Goal: Task Accomplishment & Management: Manage account settings

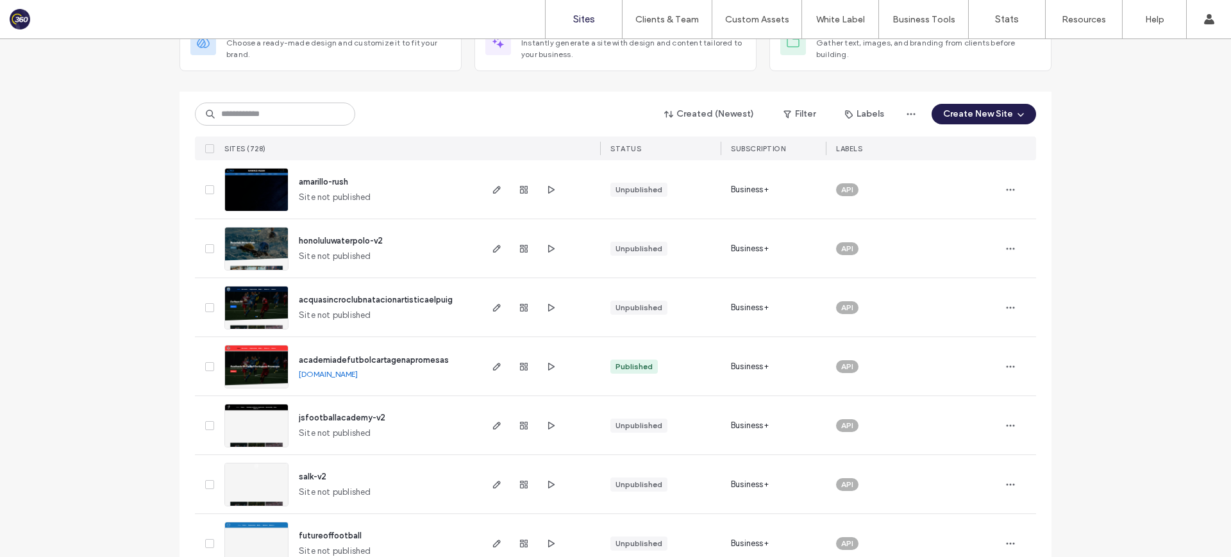
scroll to position [106, 0]
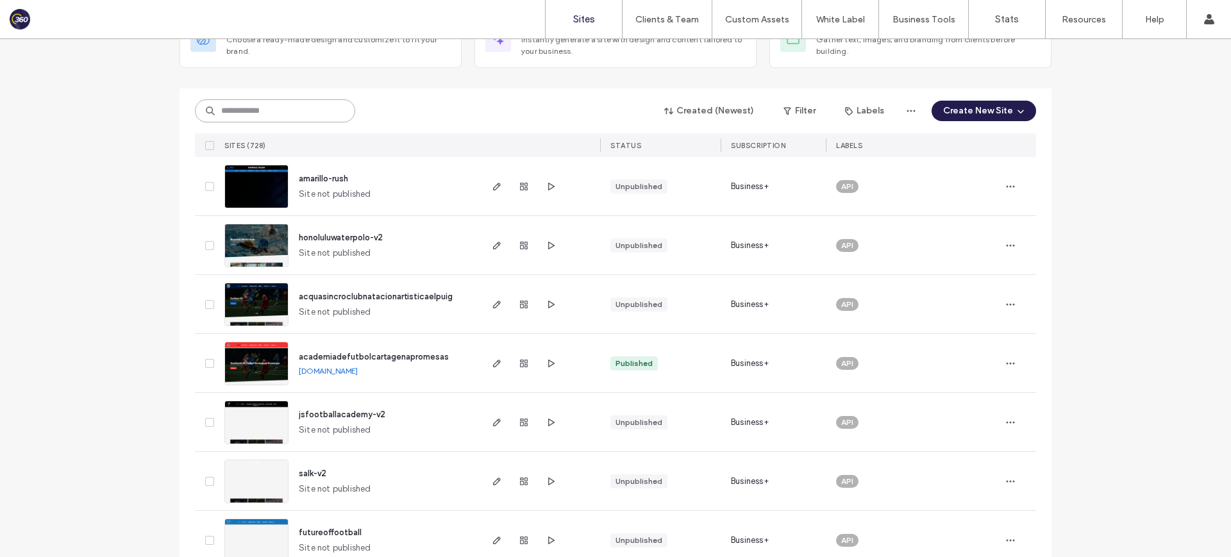
click at [280, 110] on input at bounding box center [275, 110] width 160 height 23
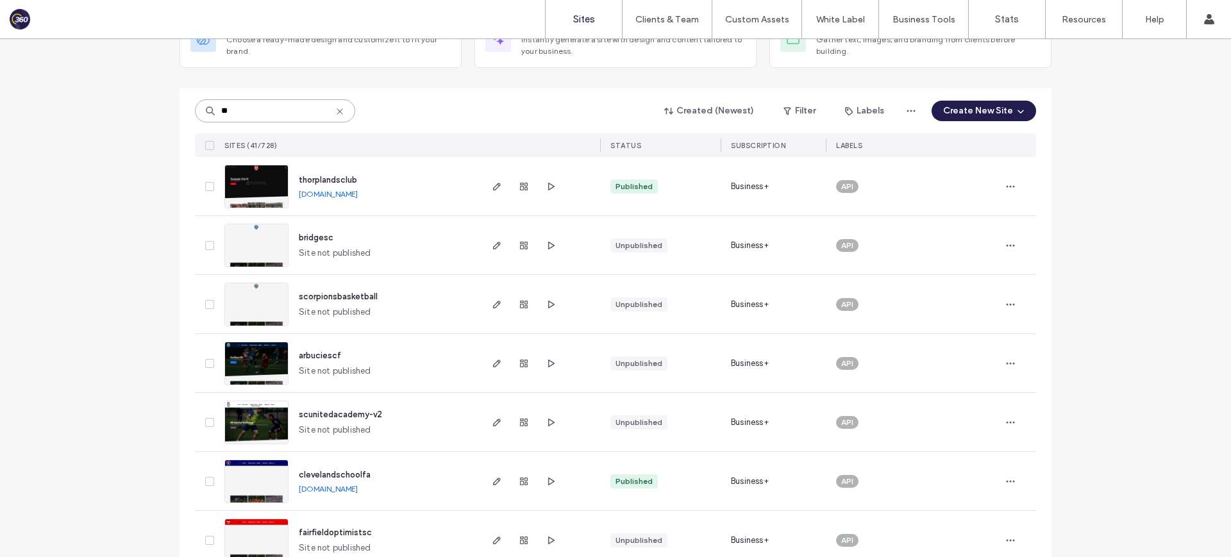
type input "**"
click at [317, 237] on span "bridgesc" at bounding box center [316, 238] width 35 height 10
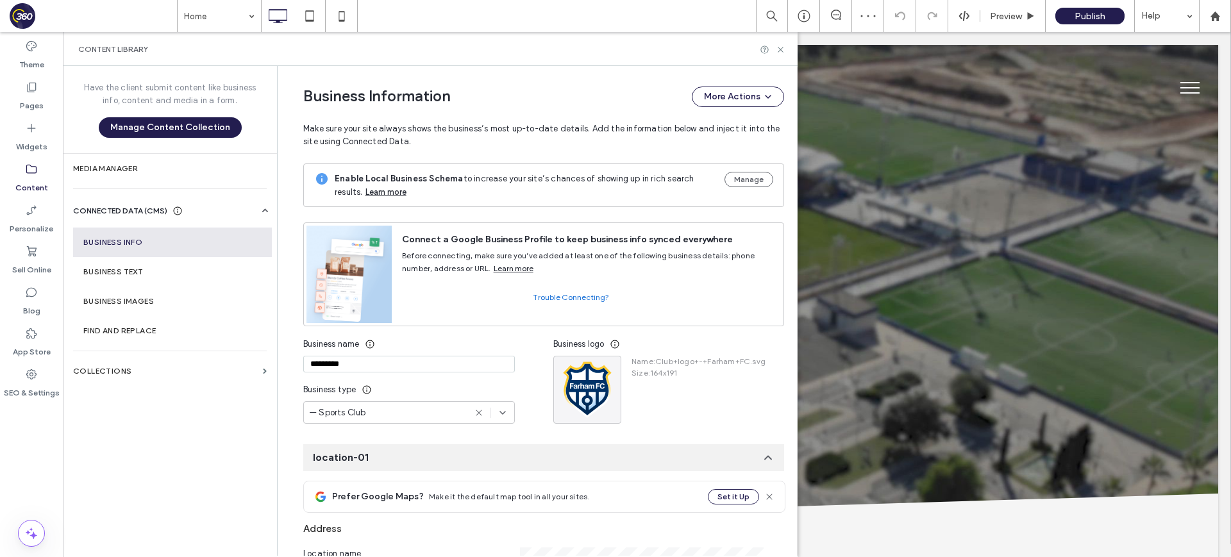
scroll to position [131, 0]
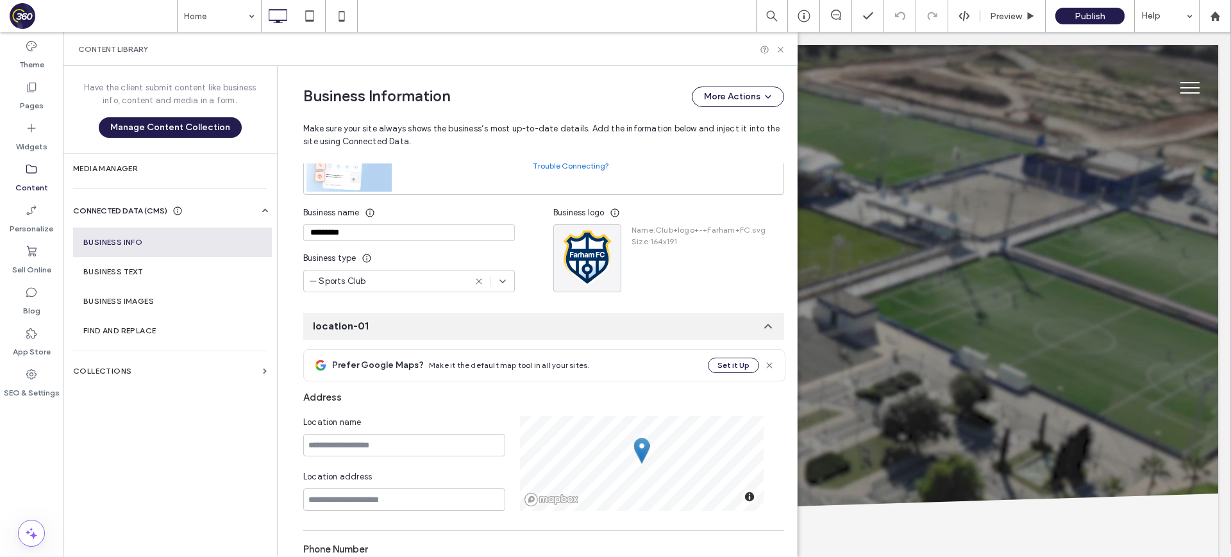
click at [401, 236] on input "*********" at bounding box center [409, 232] width 212 height 17
drag, startPoint x: 606, startPoint y: 238, endPoint x: 605, endPoint y: 244, distance: 6.4
click at [606, 238] on icon "button" at bounding box center [608, 237] width 10 height 10
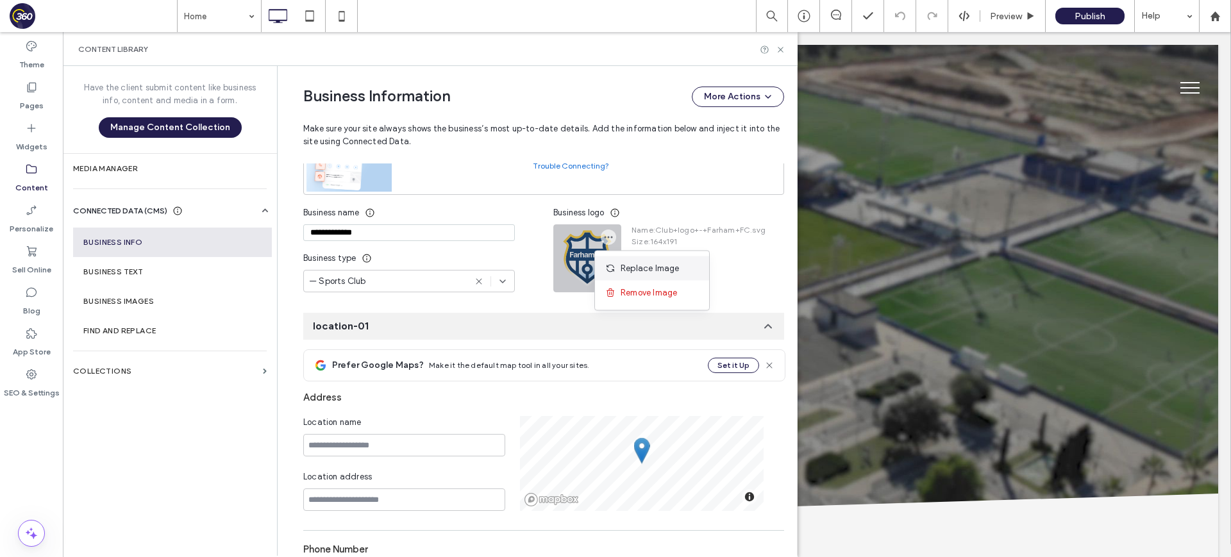
click at [610, 264] on icon at bounding box center [610, 269] width 10 height 10
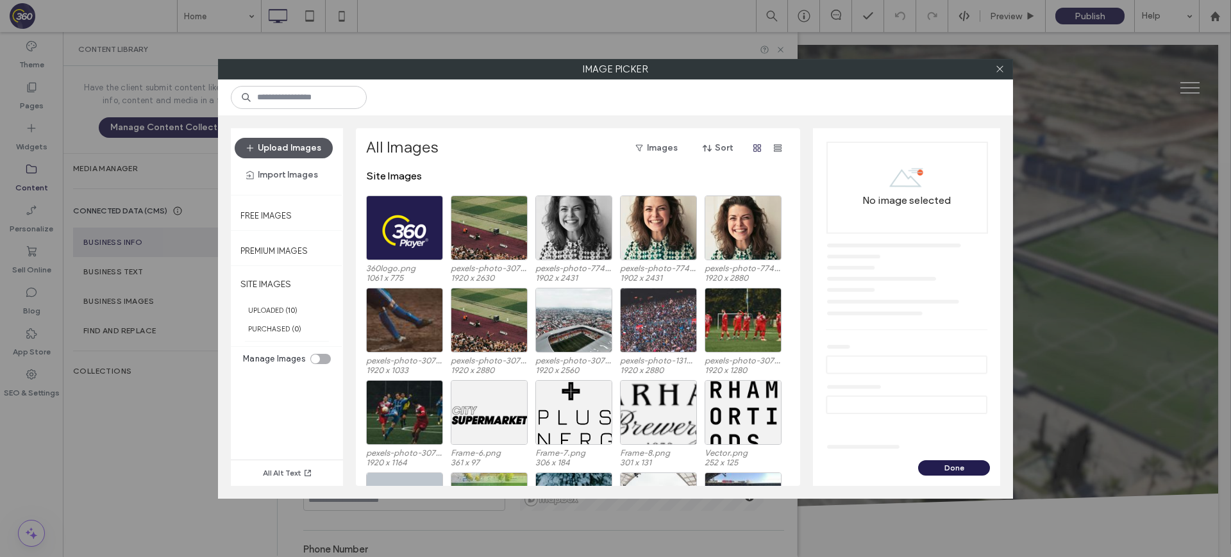
click at [289, 148] on button "Upload Images" at bounding box center [284, 148] width 98 height 21
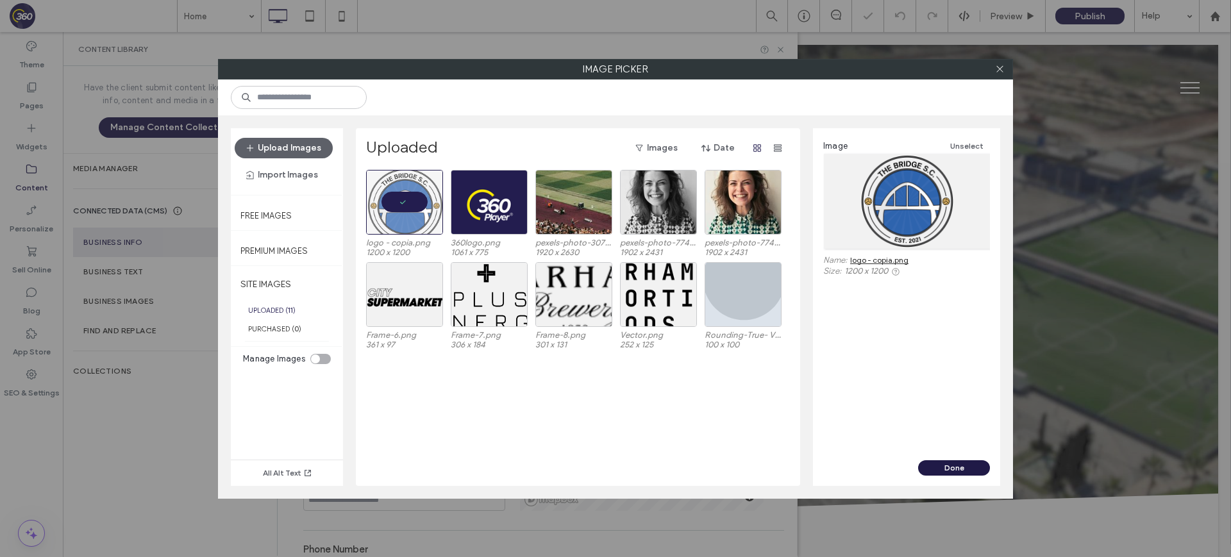
click at [971, 471] on button "Done" at bounding box center [954, 467] width 72 height 15
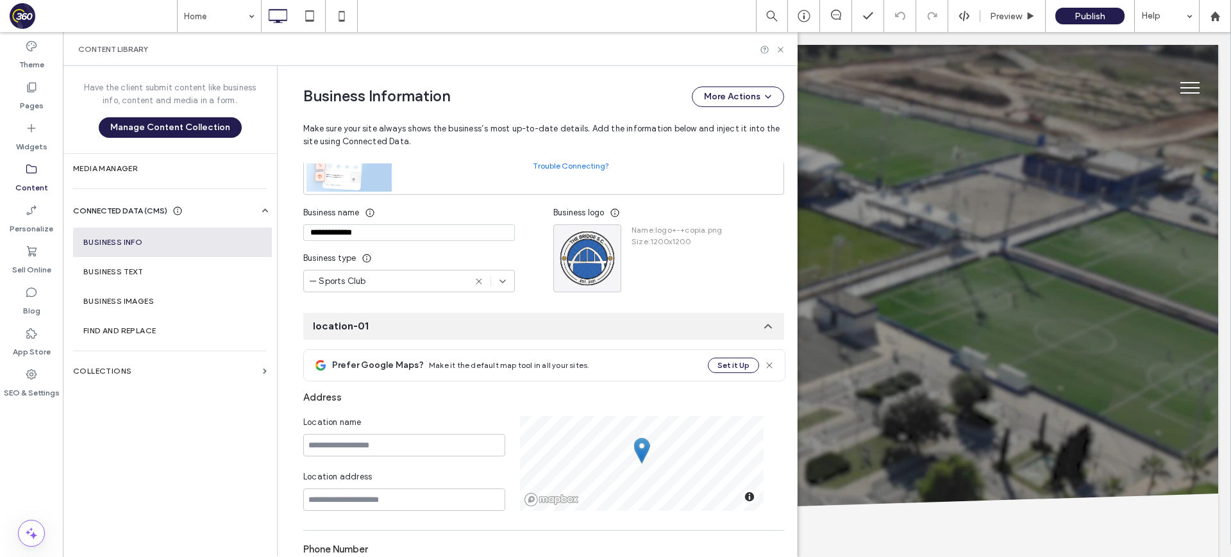
click at [352, 228] on input "**********" at bounding box center [409, 232] width 212 height 17
type input "**********"
click at [392, 234] on input "**********" at bounding box center [409, 232] width 212 height 17
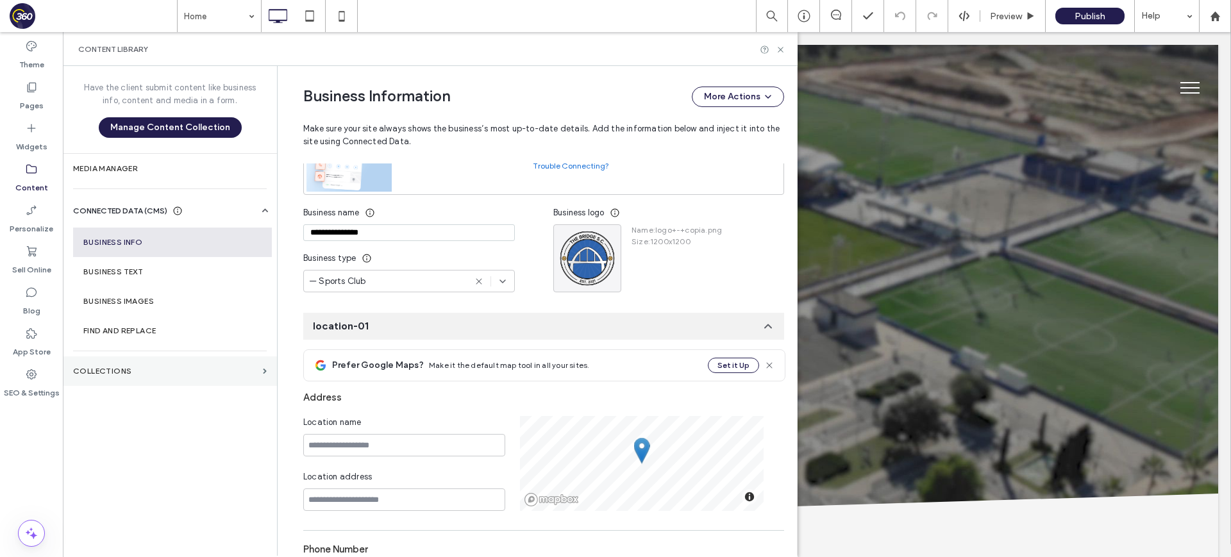
click at [167, 374] on label "Collections" at bounding box center [165, 371] width 185 height 9
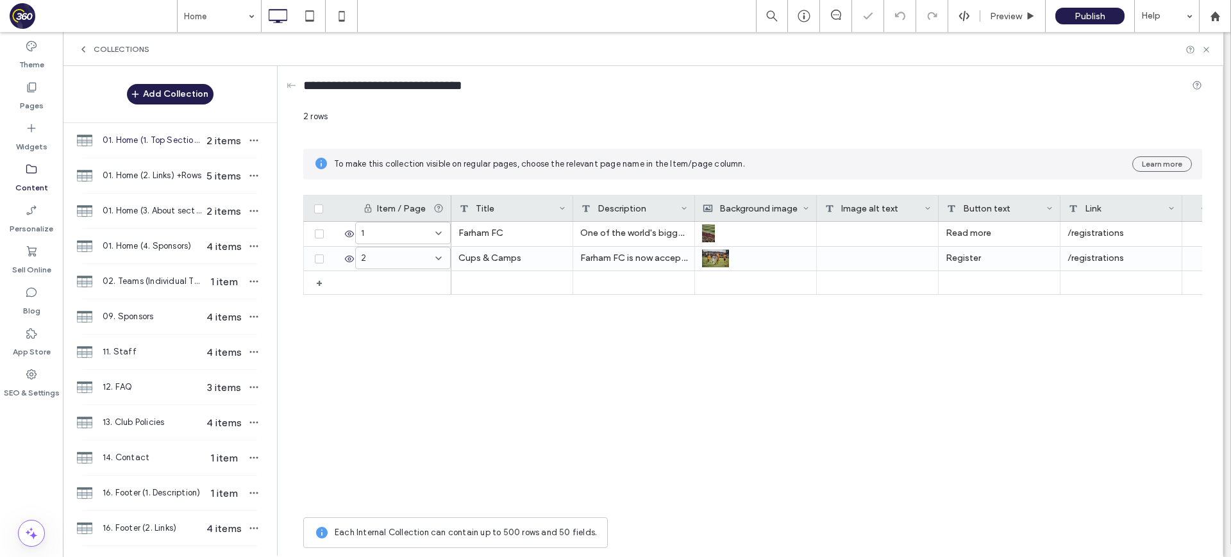
scroll to position [334, 0]
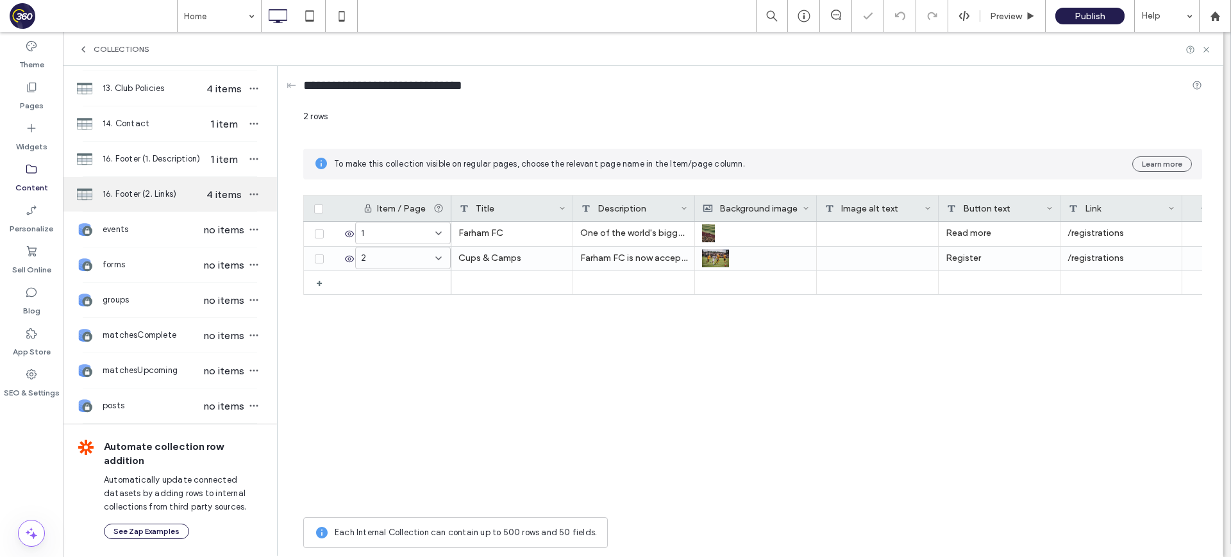
click at [168, 188] on span "16. Footer (2. Links)" at bounding box center [152, 194] width 99 height 13
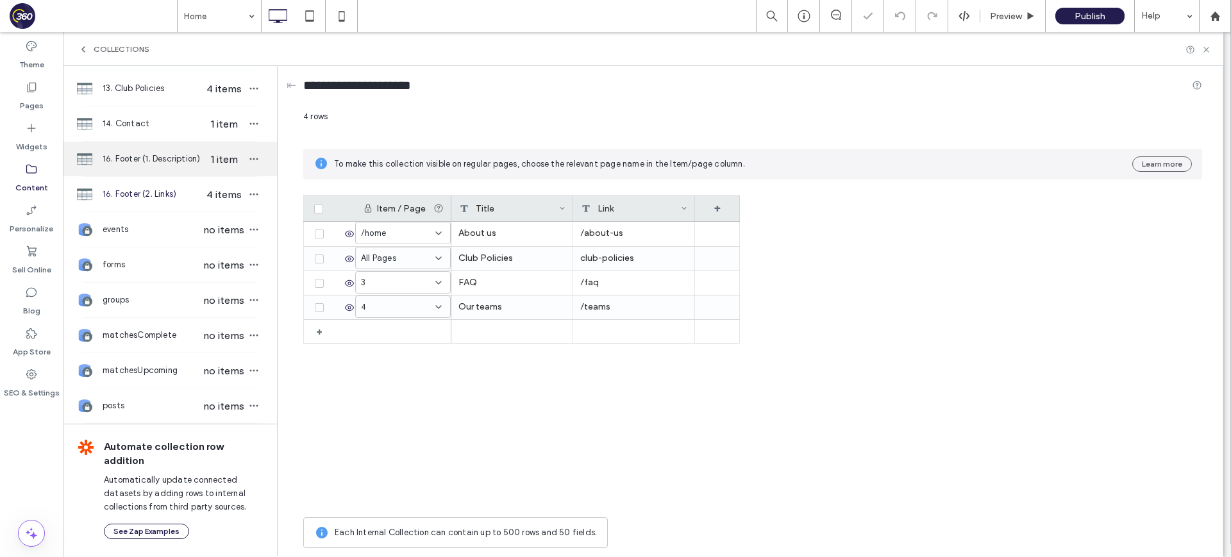
click at [171, 158] on span "16. Footer (1. Description)" at bounding box center [152, 159] width 99 height 13
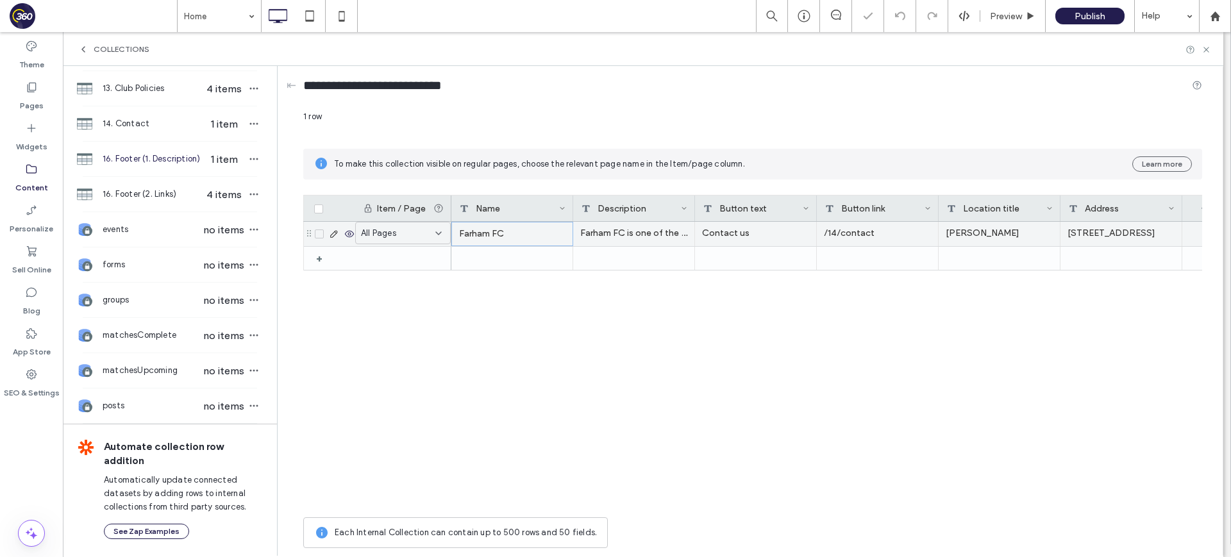
click at [505, 235] on div "Farham FC" at bounding box center [512, 234] width 122 height 24
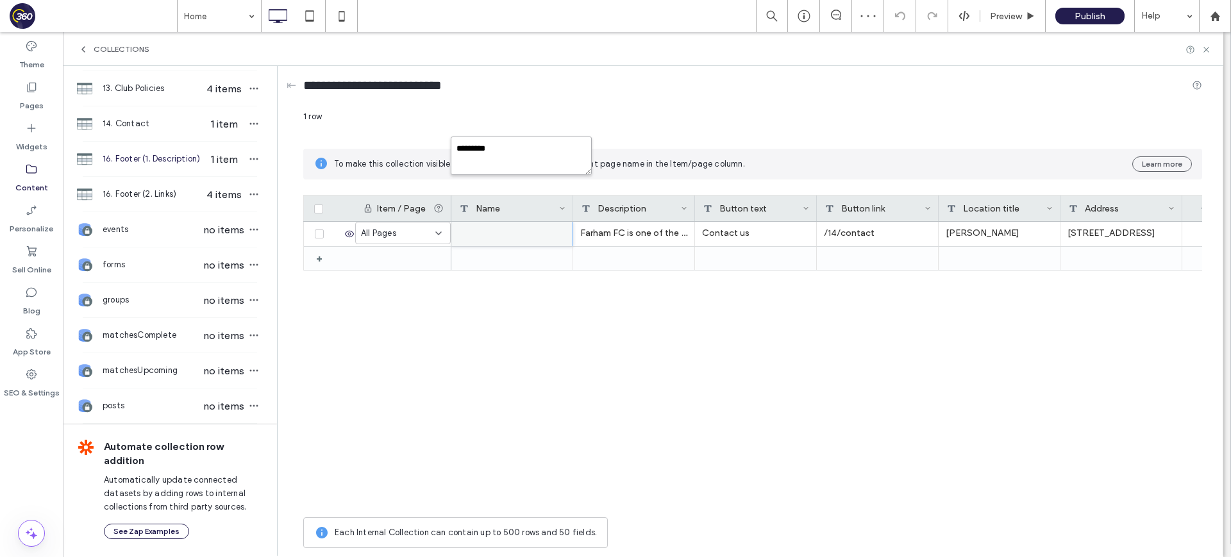
click at [538, 169] on textarea "*********" at bounding box center [521, 156] width 141 height 38
paste textarea "******"
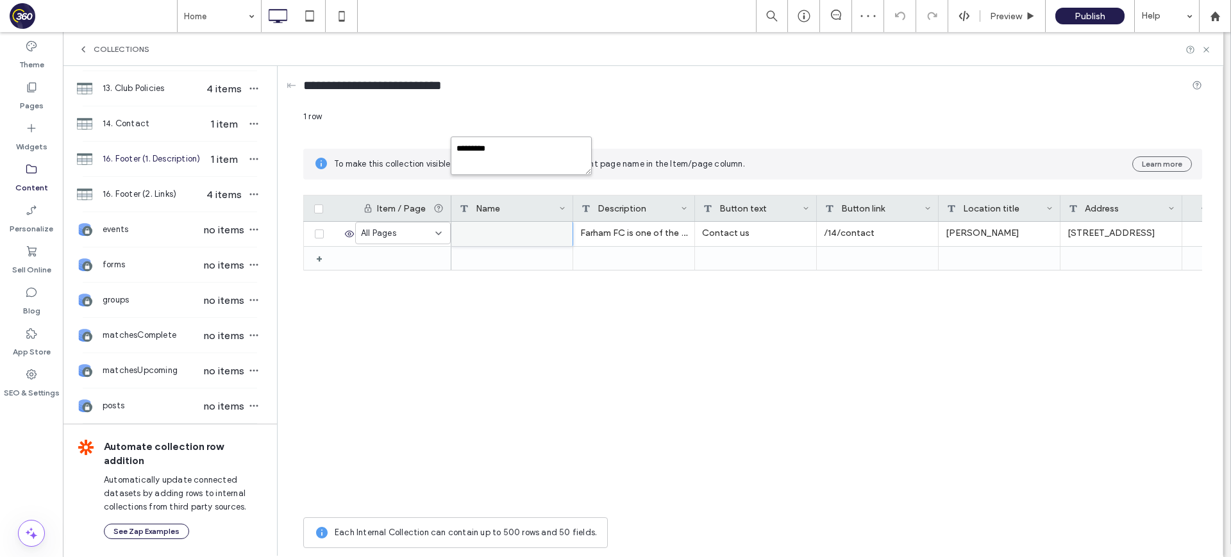
type textarea "**********"
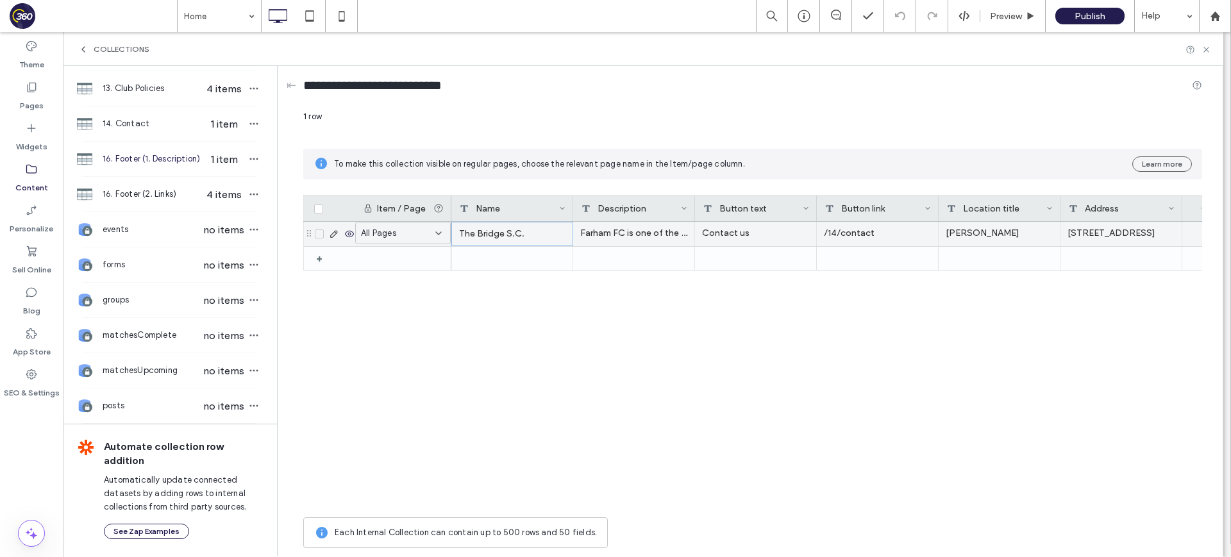
click at [960, 237] on div "Farham Fields" at bounding box center [1000, 234] width 122 height 24
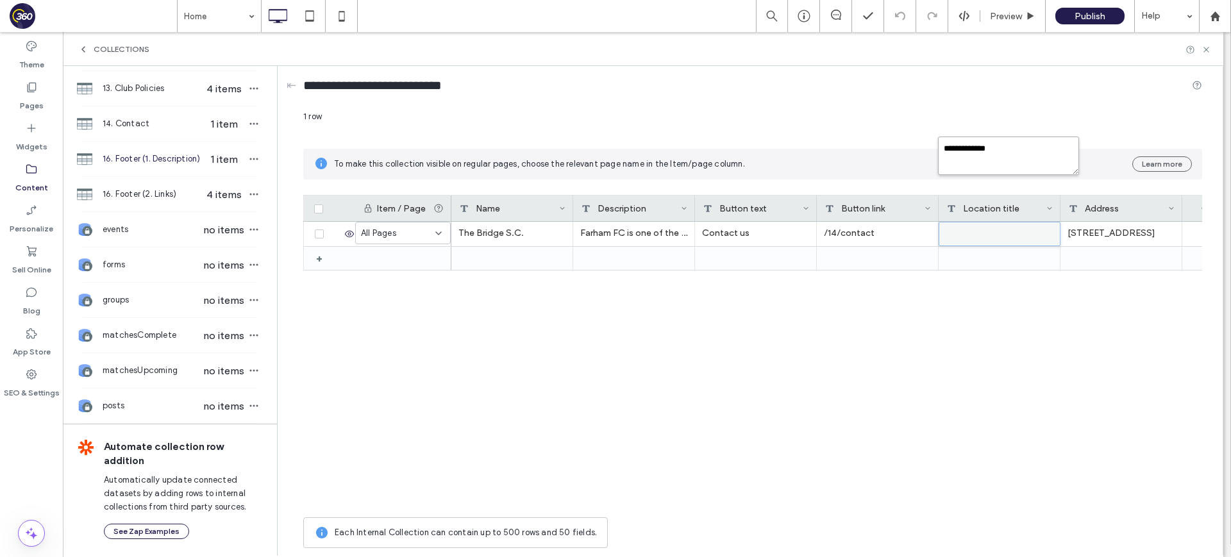
click at [1010, 158] on textarea "**********" at bounding box center [1008, 156] width 141 height 38
type textarea "********"
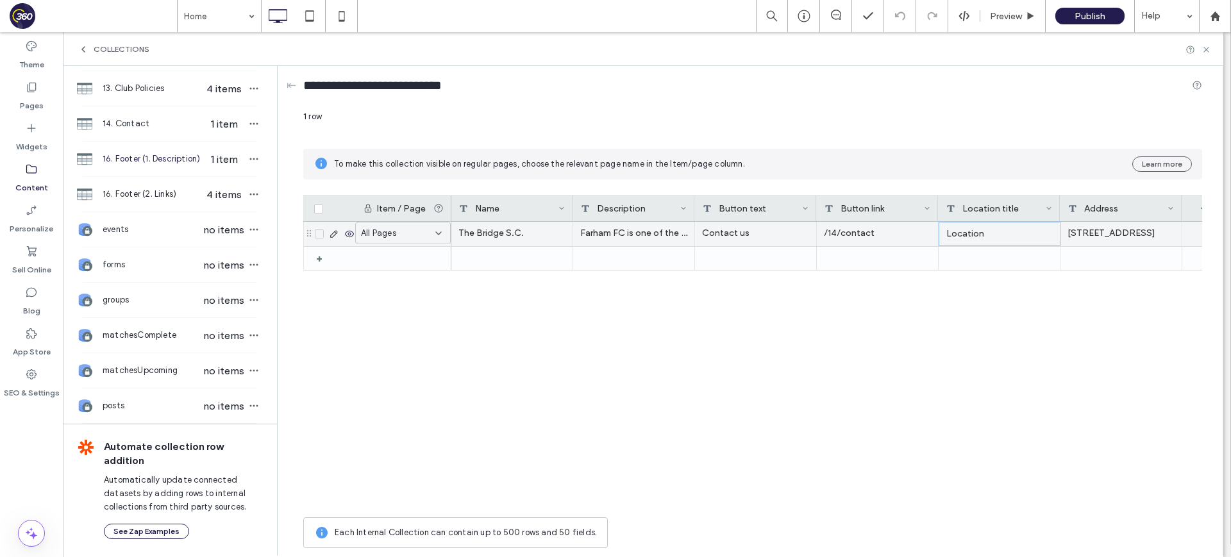
scroll to position [0, 1]
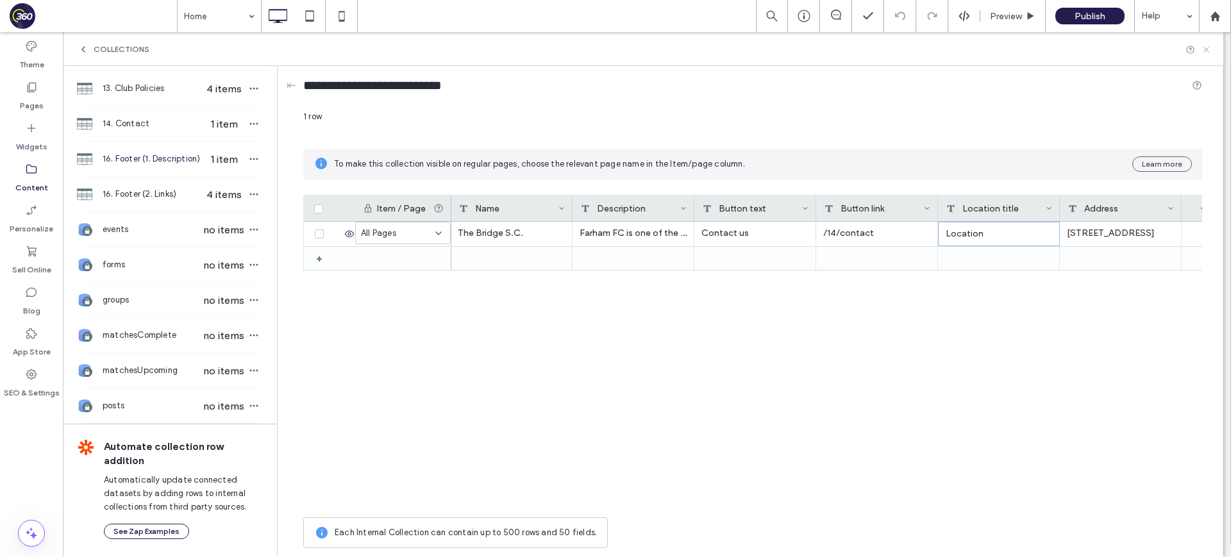
click at [1210, 49] on icon at bounding box center [1206, 50] width 10 height 10
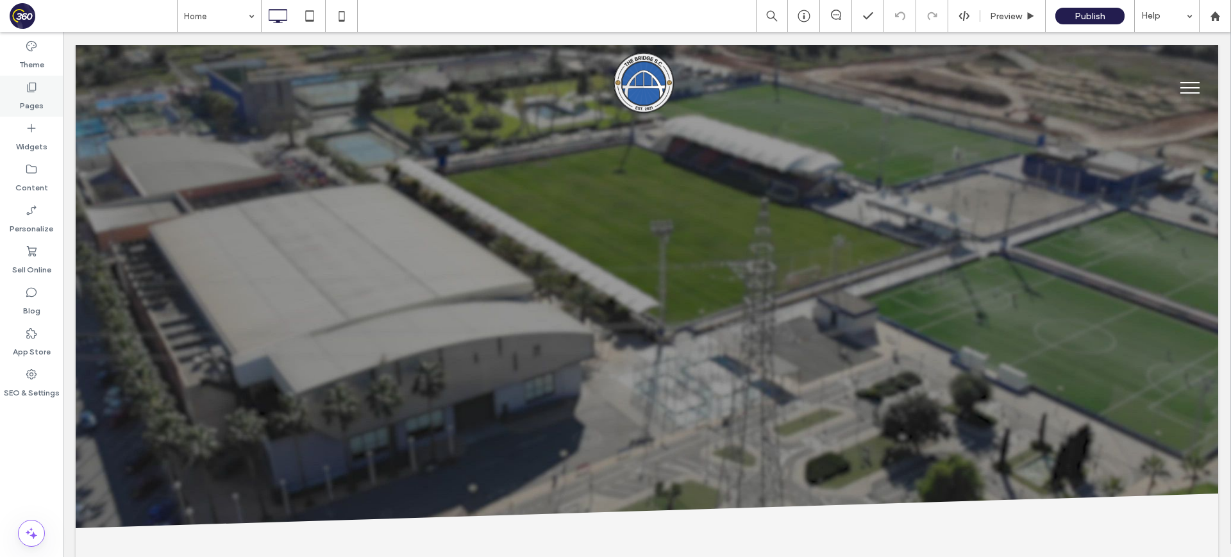
click at [47, 99] on div "Pages" at bounding box center [31, 96] width 63 height 41
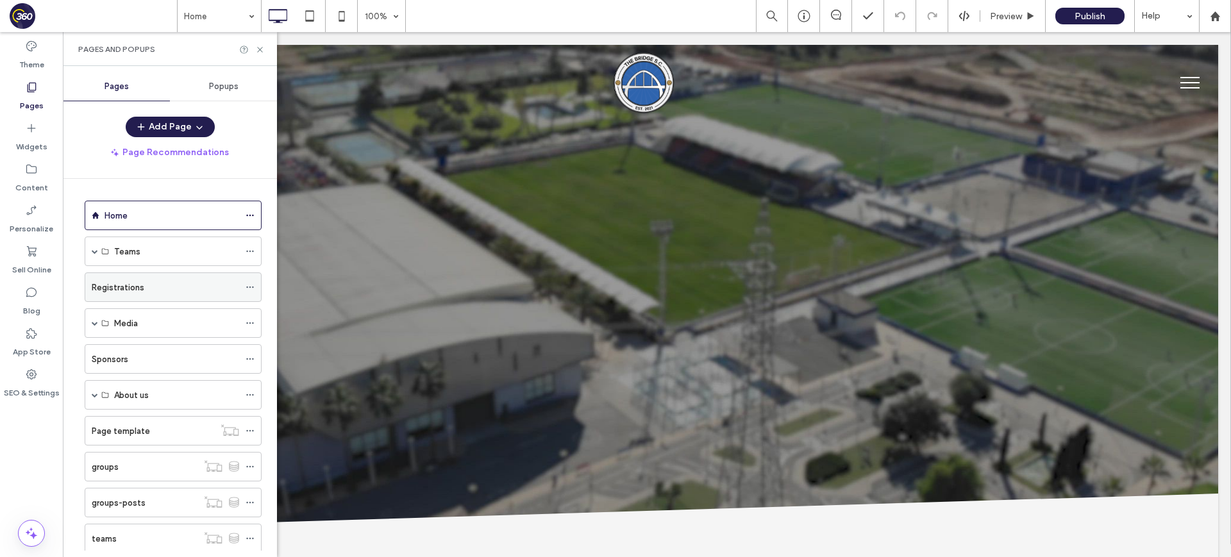
scroll to position [35, 0]
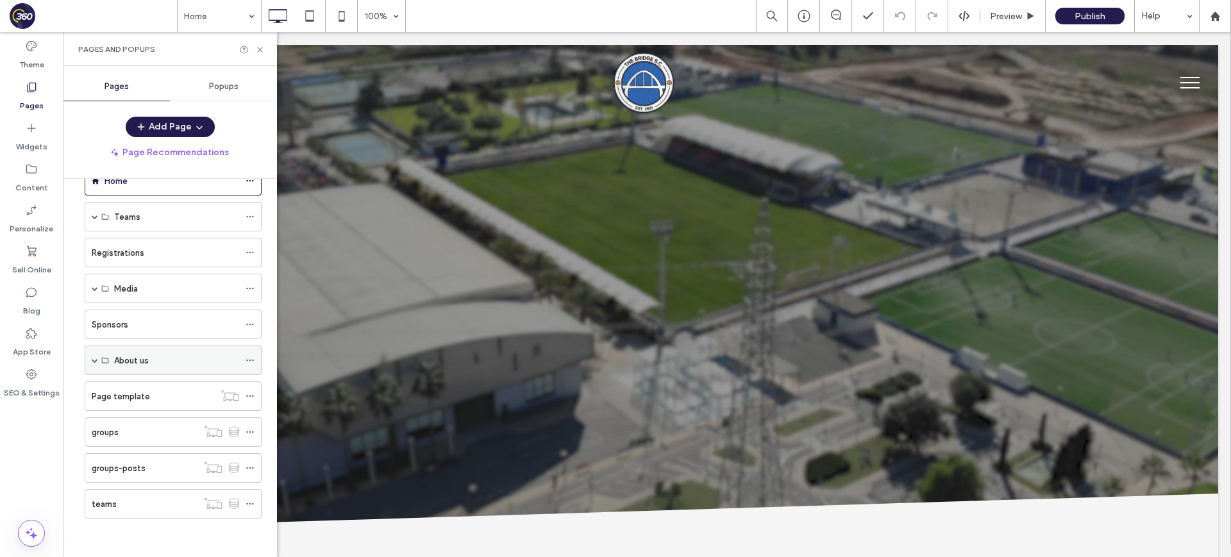
click at [94, 359] on span at bounding box center [95, 360] width 6 height 6
click at [168, 393] on label "About the club" at bounding box center [143, 390] width 58 height 22
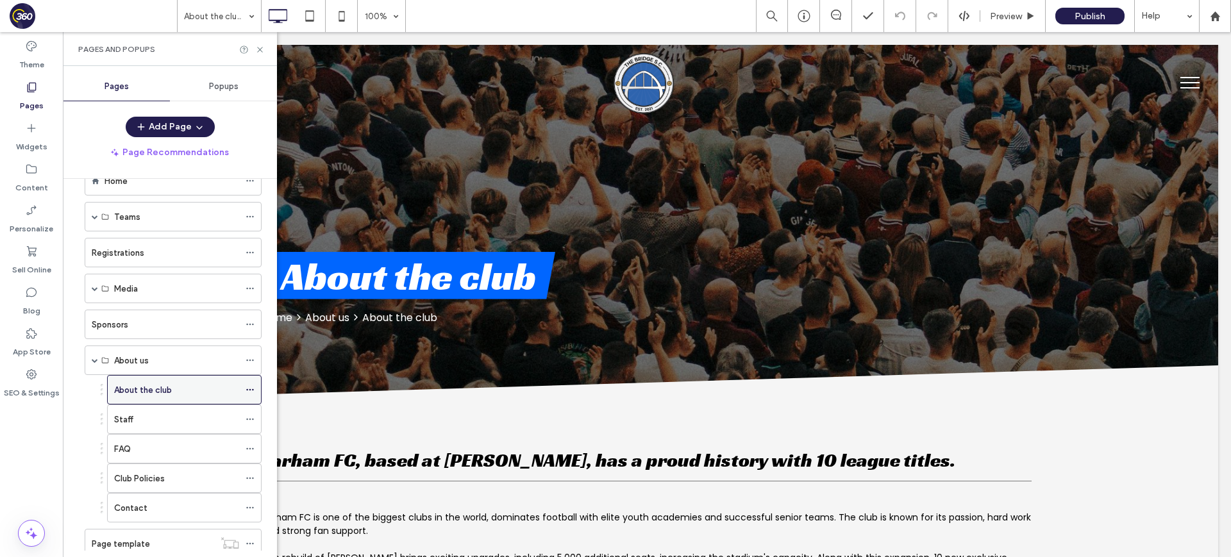
scroll to position [0, 0]
click at [247, 389] on icon at bounding box center [250, 389] width 9 height 9
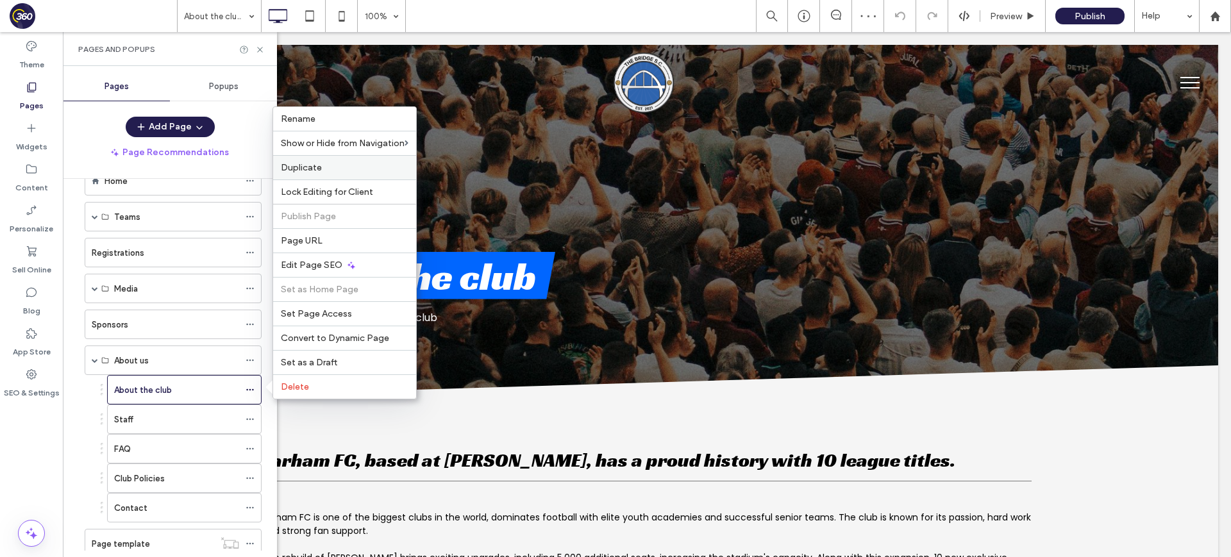
click at [339, 164] on label "Duplicate" at bounding box center [345, 167] width 128 height 11
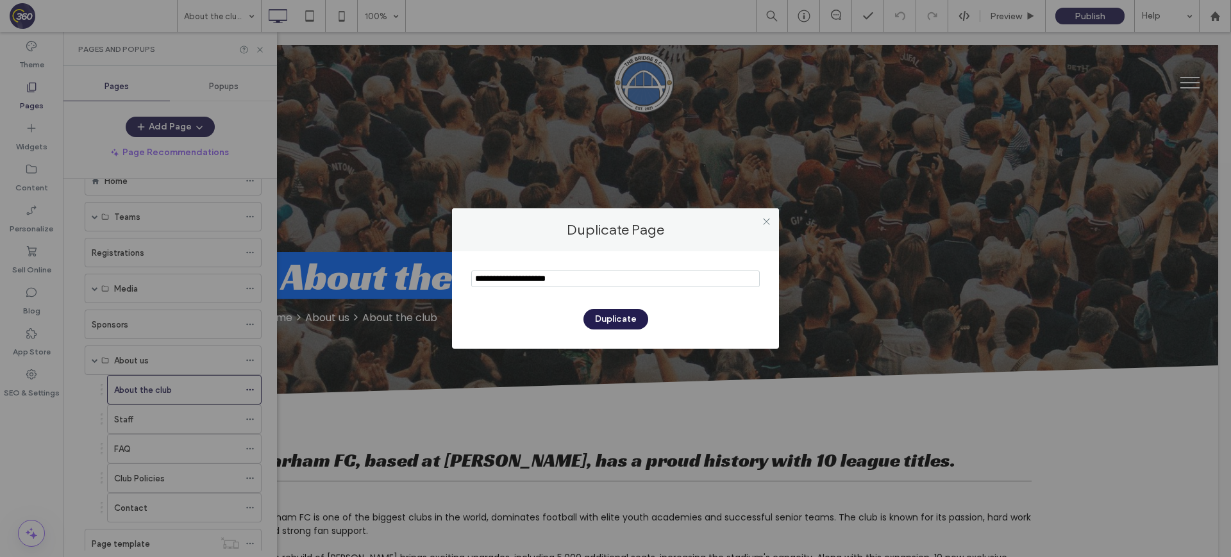
click at [568, 275] on input "notEmpty" at bounding box center [615, 279] width 289 height 17
click at [569, 275] on input "notEmpty" at bounding box center [615, 279] width 289 height 17
paste input "**********"
type input "**********"
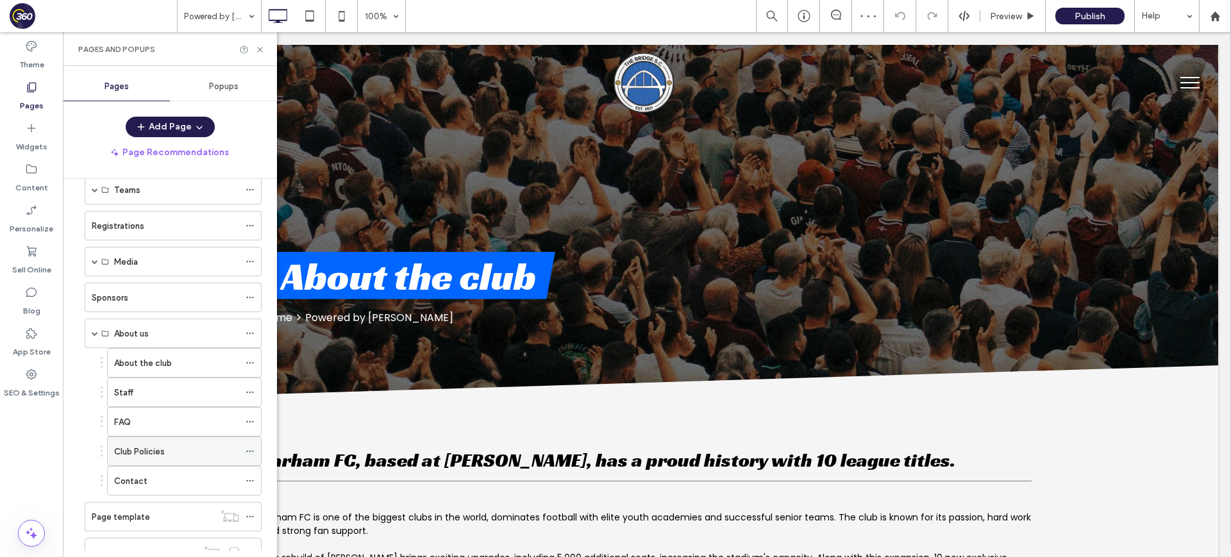
scroll to position [218, 0]
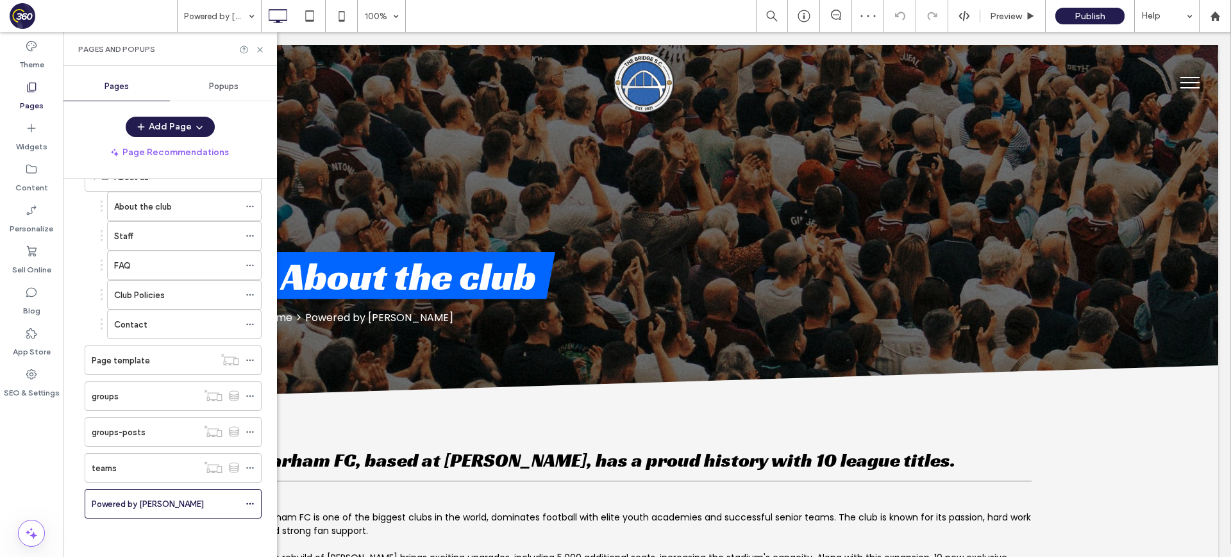
click at [81, 503] on div "Powered by Valencia CF" at bounding box center [169, 503] width 183 height 29
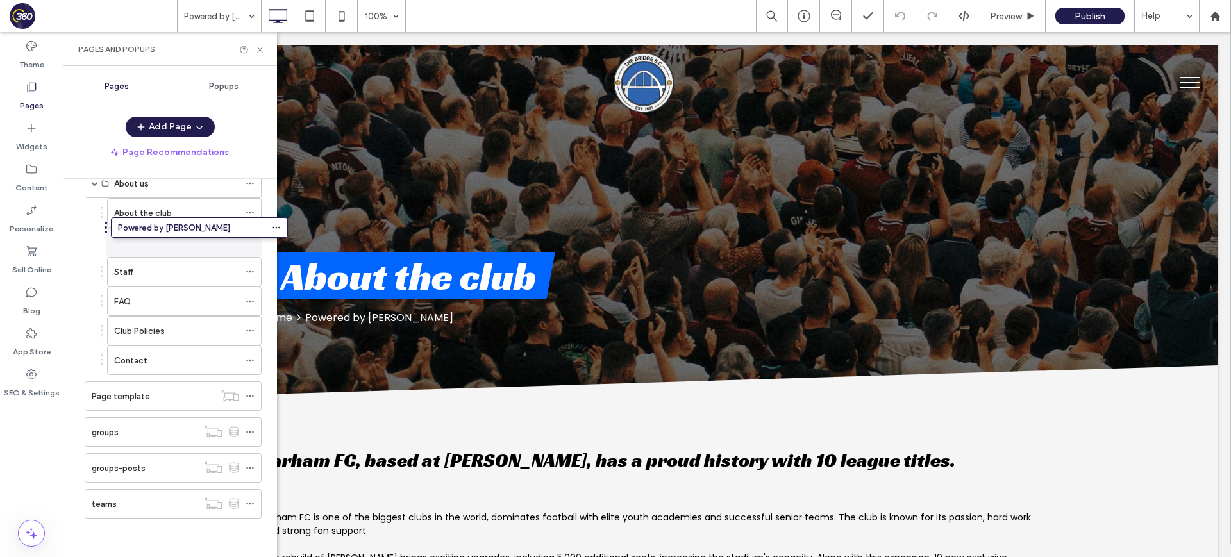
drag, startPoint x: 81, startPoint y: 501, endPoint x: 106, endPoint y: 231, distance: 271.0
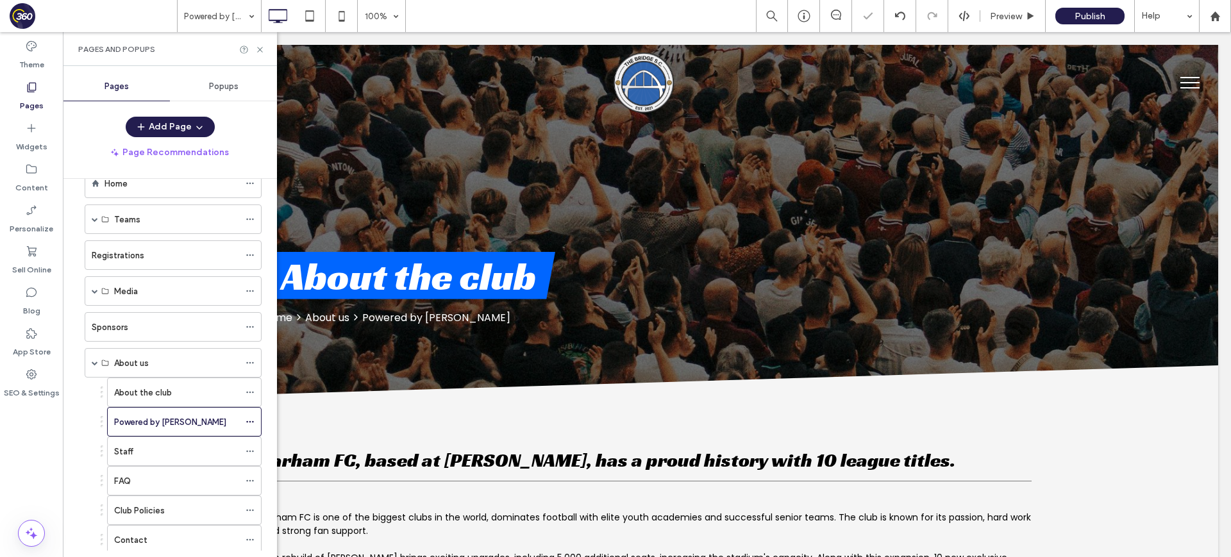
scroll to position [0, 0]
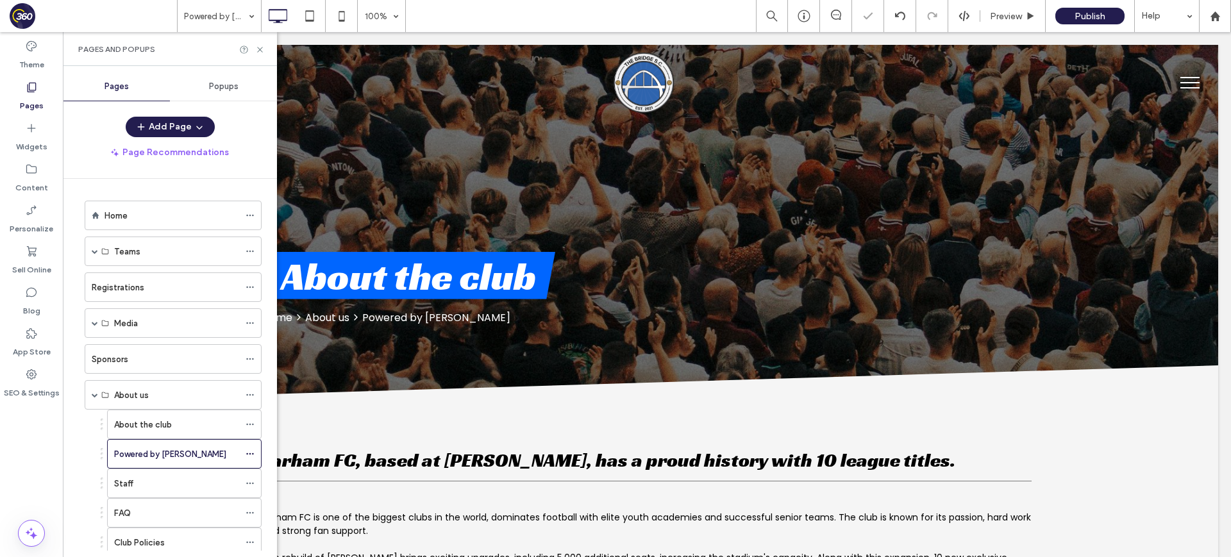
drag, startPoint x: 78, startPoint y: 392, endPoint x: 84, endPoint y: 357, distance: 35.7
click at [84, 275] on div "Home Teams Our Teams Calendar Matches Upcoming matches Results Registrations Me…" at bounding box center [170, 365] width 214 height 372
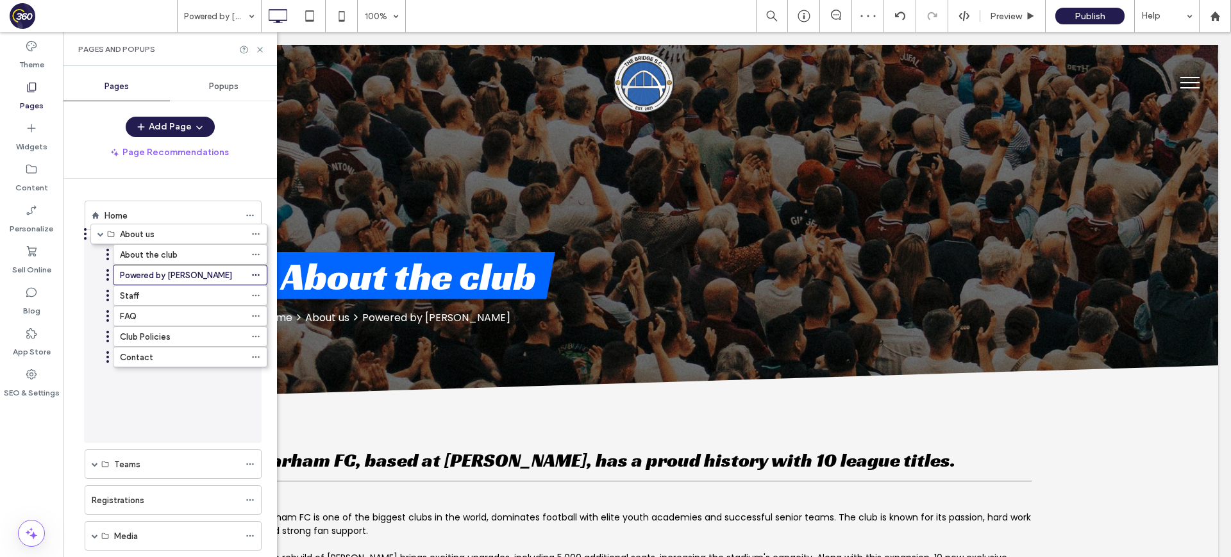
drag, startPoint x: 81, startPoint y: 394, endPoint x: 87, endPoint y: 238, distance: 156.5
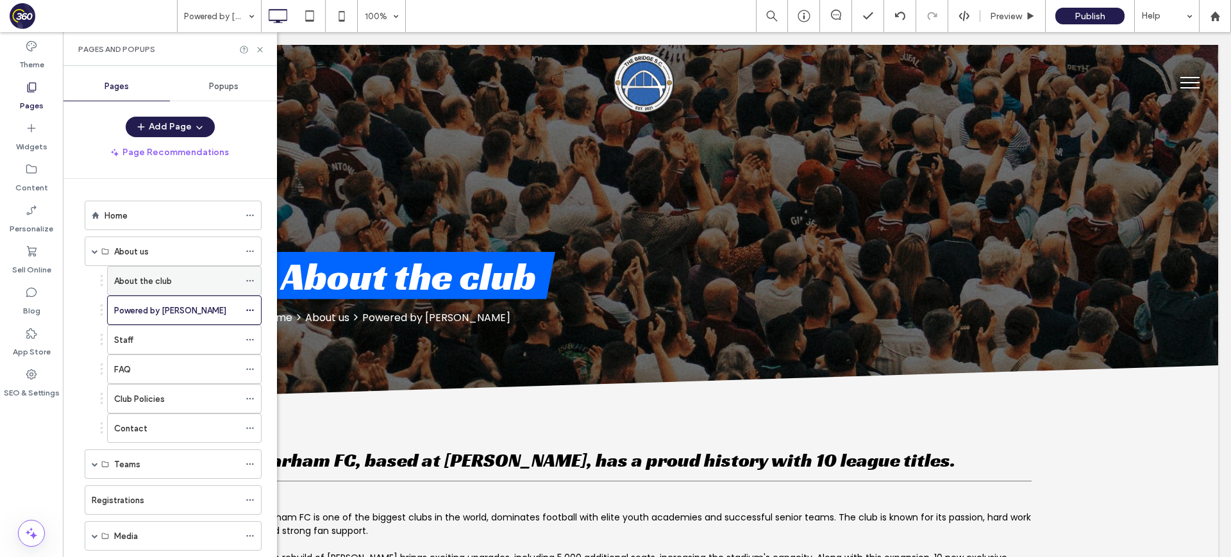
click at [188, 280] on div "About the club" at bounding box center [176, 280] width 125 height 13
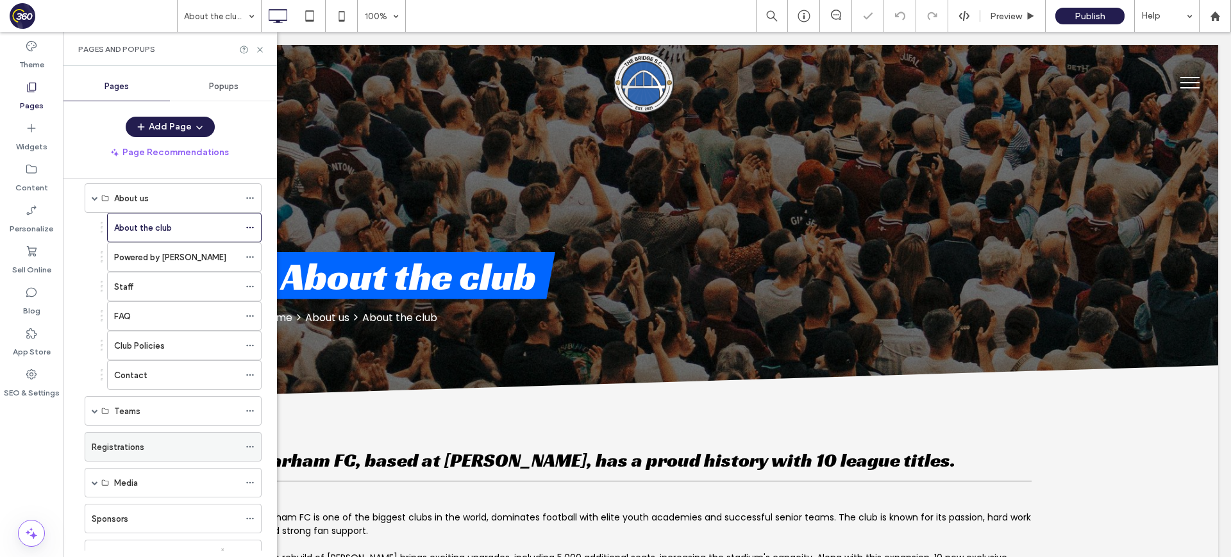
scroll to position [54, 0]
click at [95, 409] on span at bounding box center [95, 409] width 6 height 6
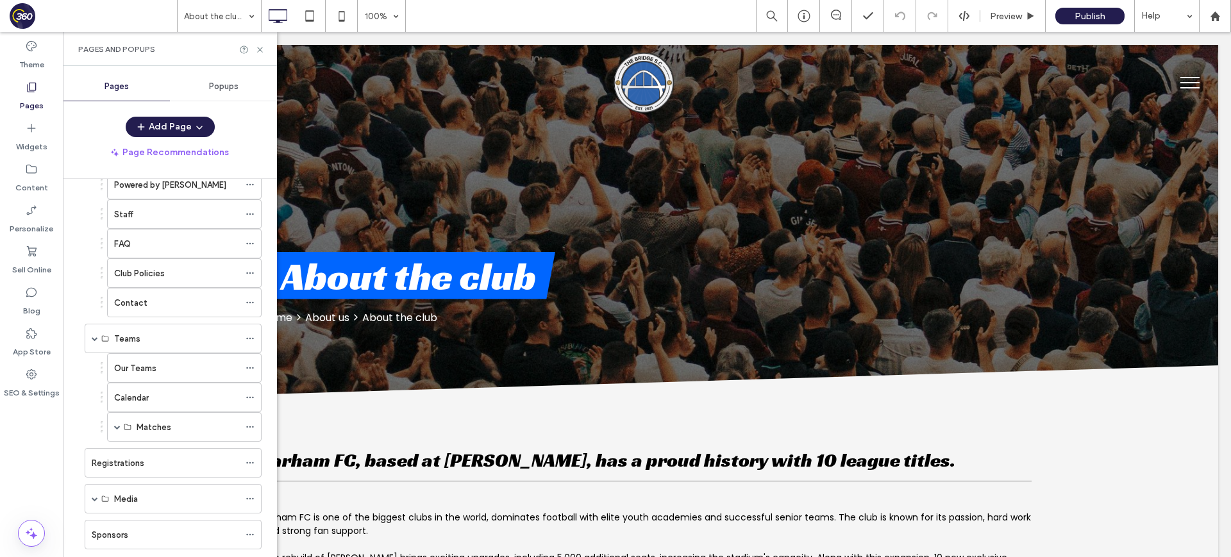
scroll to position [300, 0]
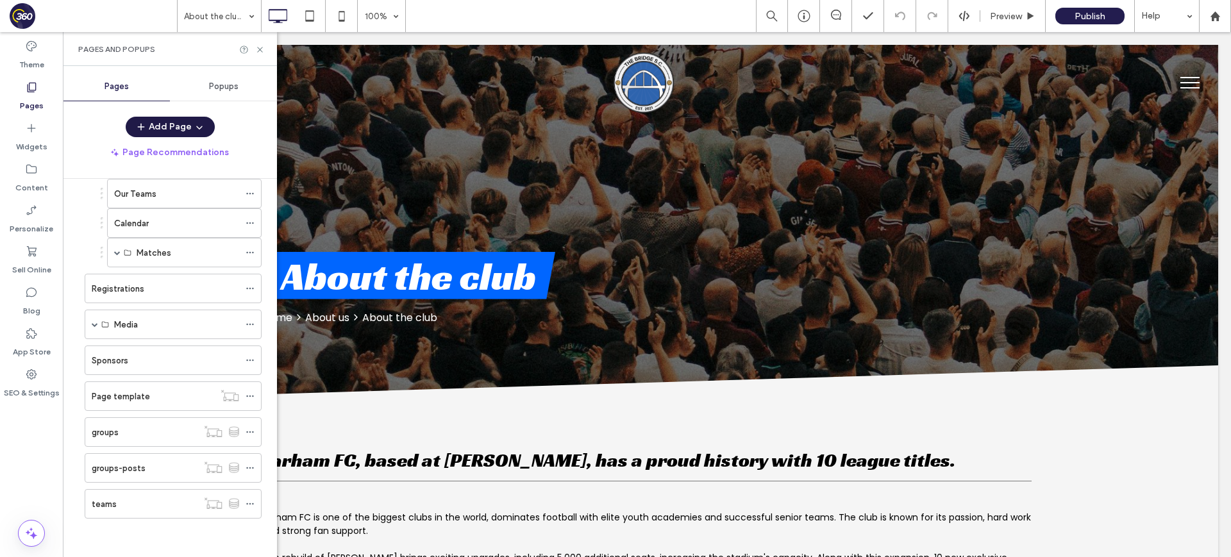
click at [192, 125] on span "button" at bounding box center [198, 126] width 13 height 19
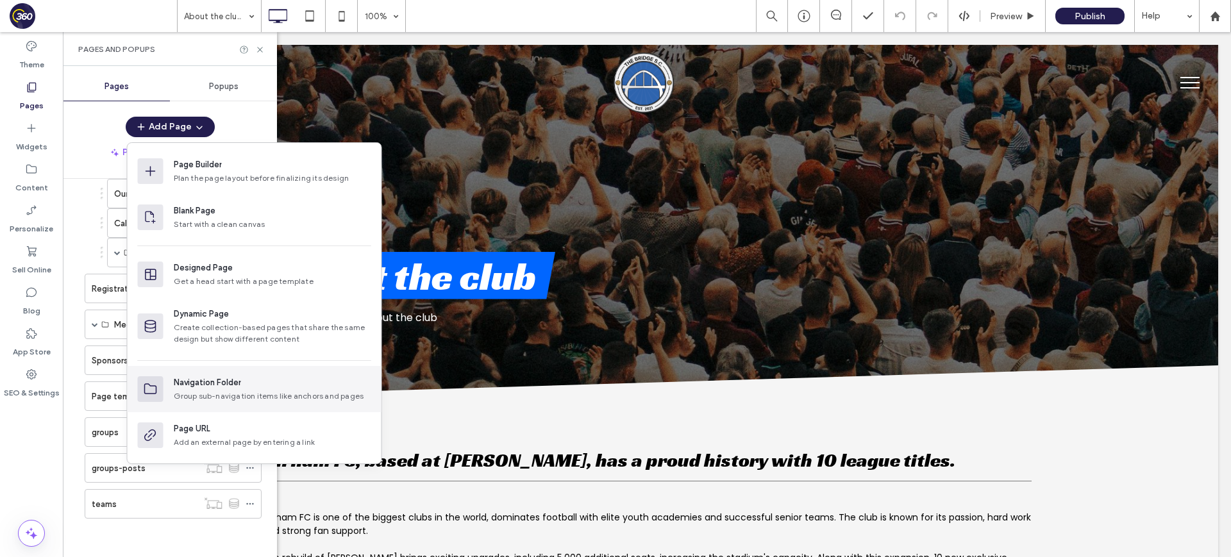
click at [235, 386] on div "Navigation Folder" at bounding box center [207, 382] width 67 height 13
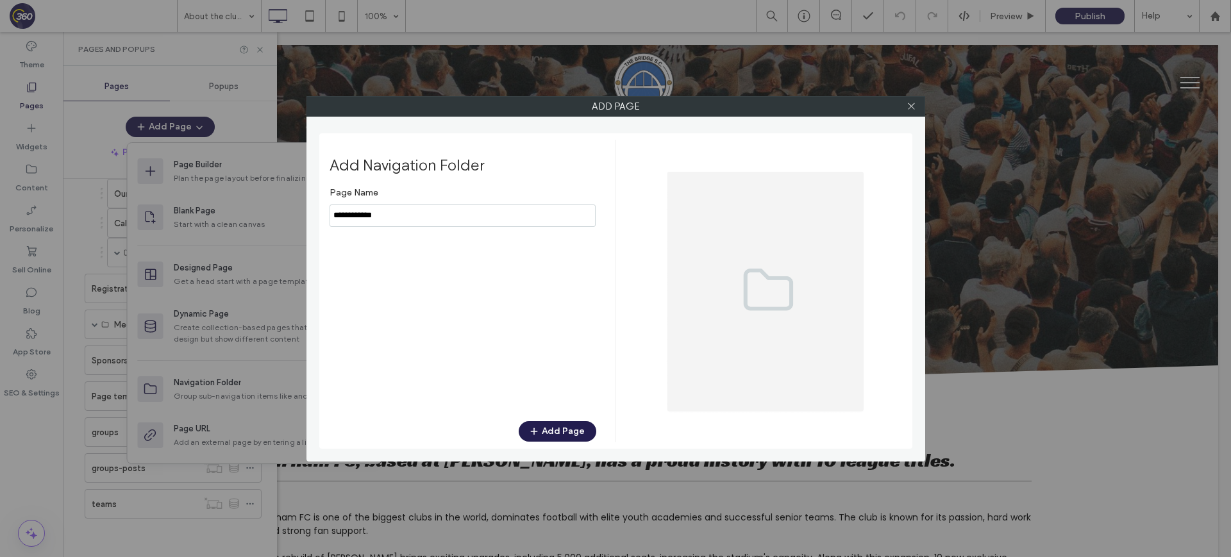
type input "**********"
click at [577, 432] on button "Add Page" at bounding box center [558, 431] width 78 height 21
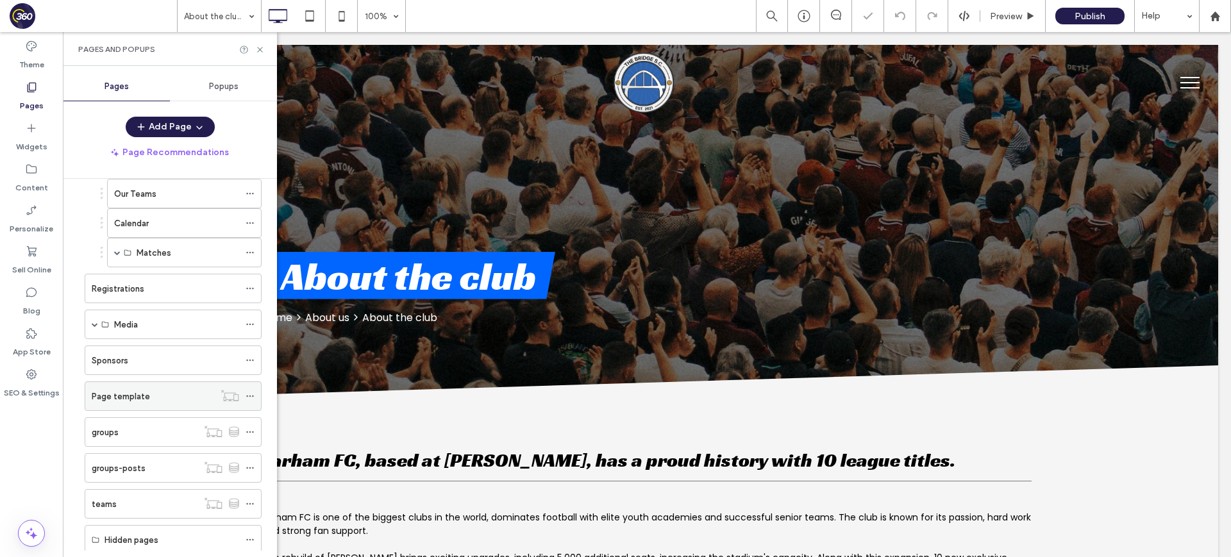
scroll to position [336, 0]
click at [248, 396] on icon at bounding box center [250, 396] width 9 height 9
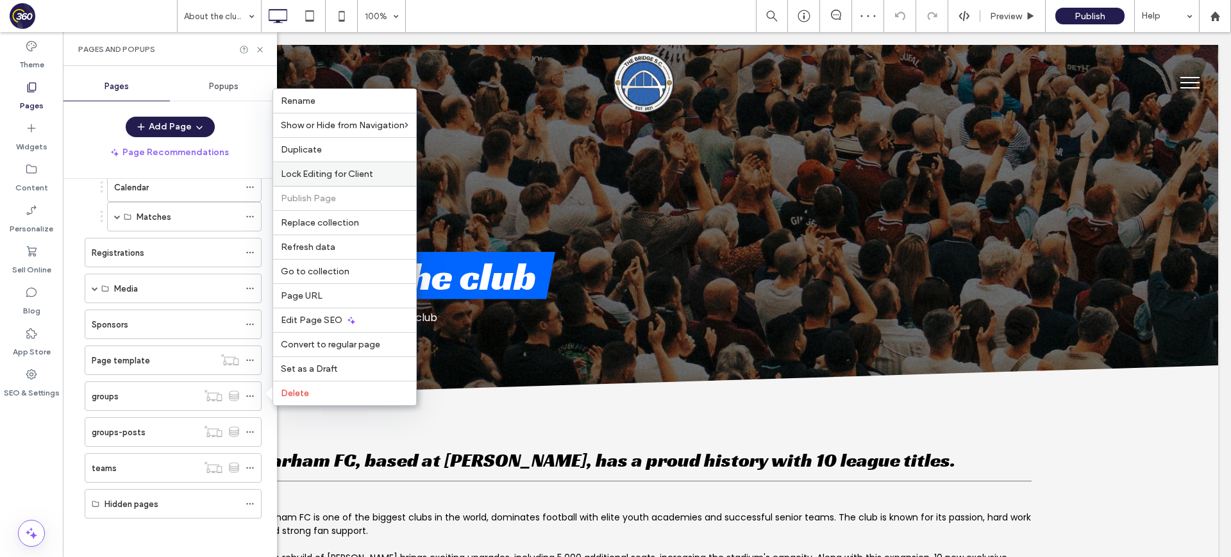
click at [363, 173] on span "Lock Editing for Client" at bounding box center [327, 174] width 92 height 11
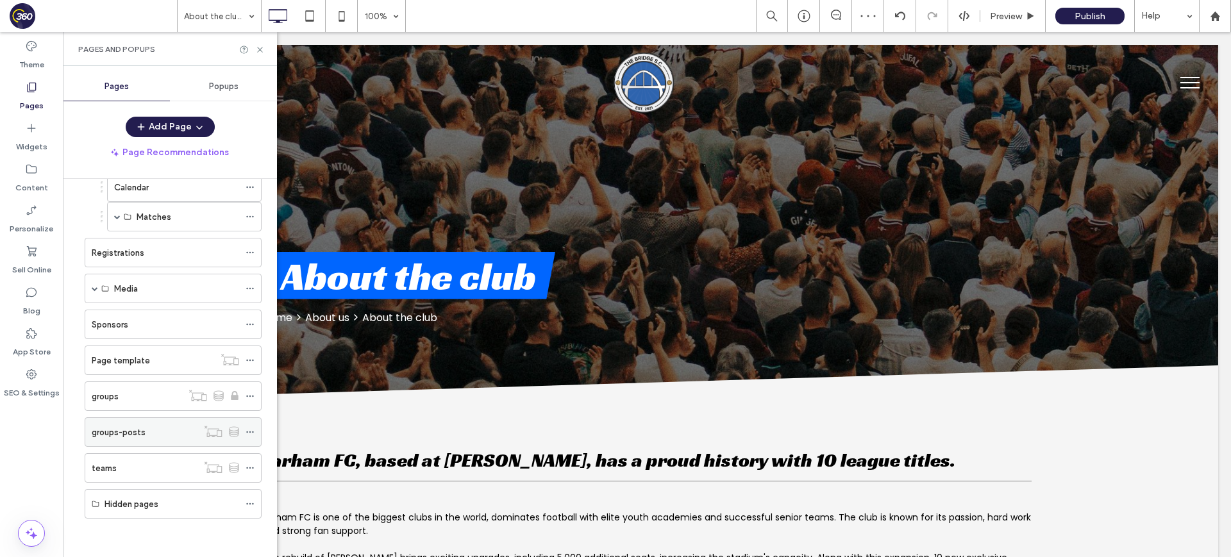
click at [250, 430] on icon at bounding box center [250, 432] width 9 height 9
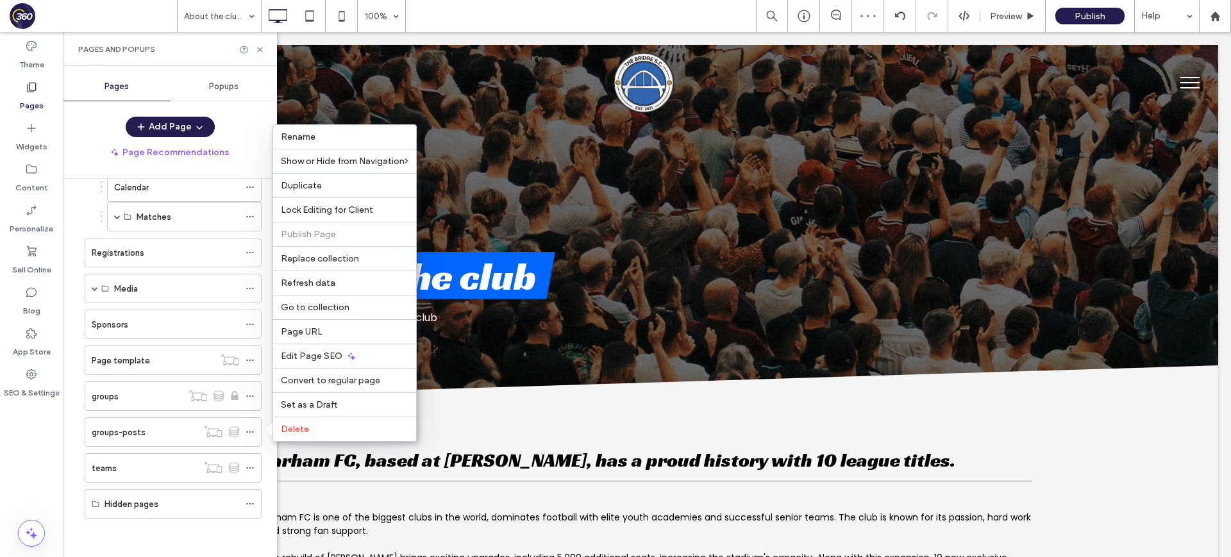
drag, startPoint x: 341, startPoint y: 207, endPoint x: 339, endPoint y: 215, distance: 7.9
click at [340, 207] on span "Lock Editing for Client" at bounding box center [327, 210] width 92 height 11
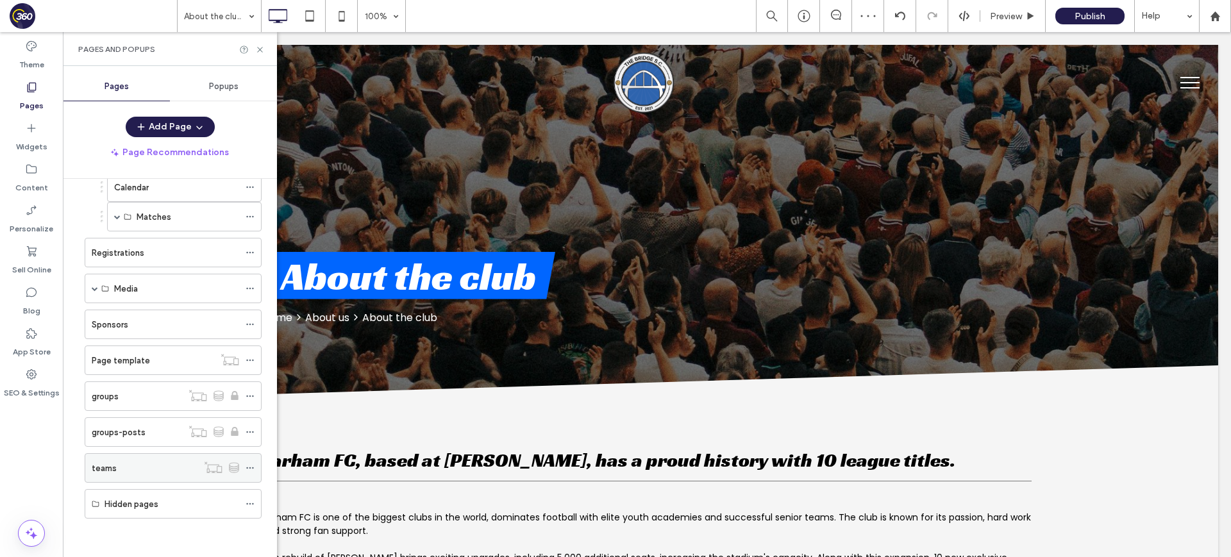
click at [250, 468] on use at bounding box center [249, 468] width 7 height 2
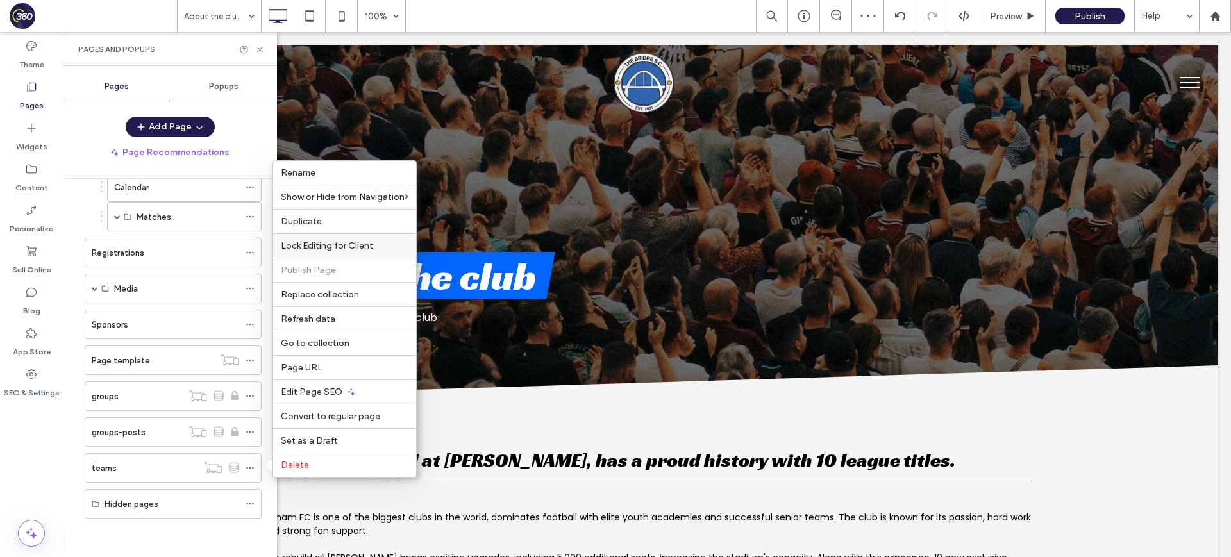
click at [333, 253] on div "Lock Editing for Client" at bounding box center [344, 245] width 143 height 24
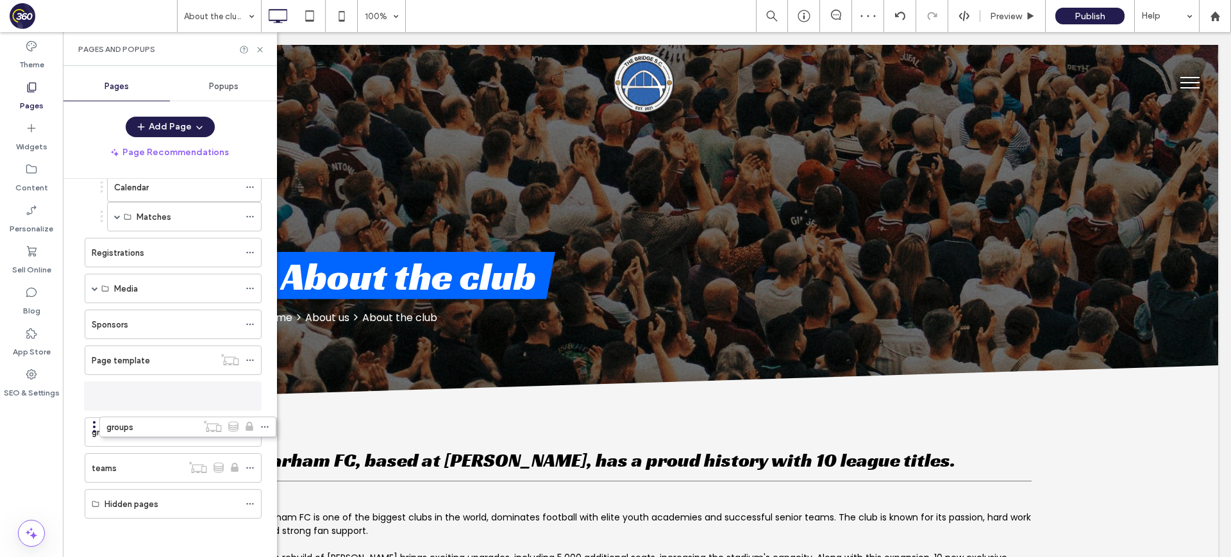
scroll to position [330, 0]
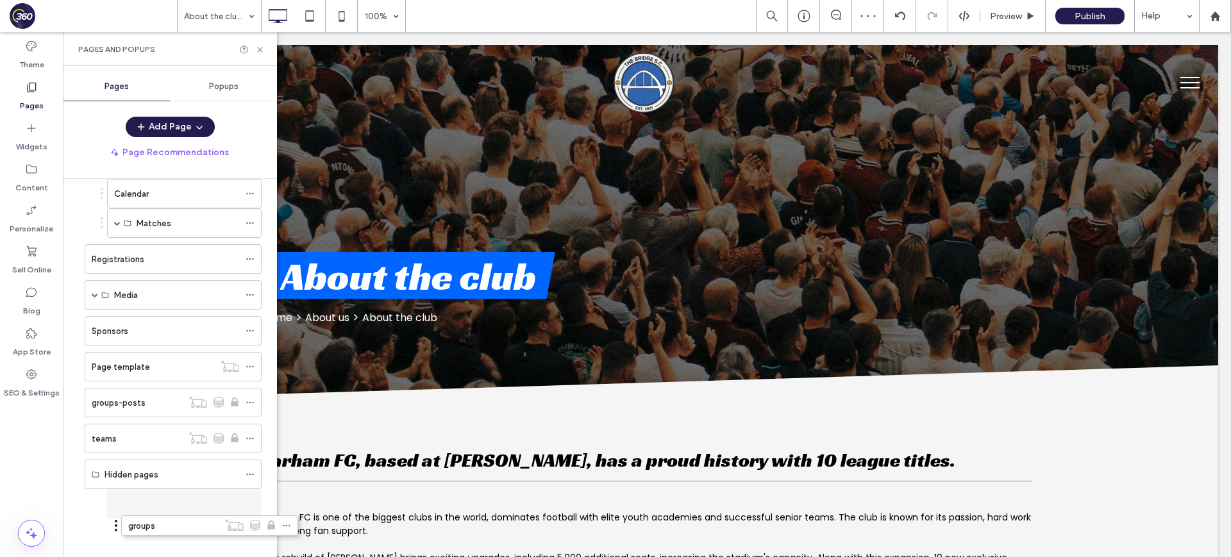
drag, startPoint x: 79, startPoint y: 394, endPoint x: 114, endPoint y: 518, distance: 129.3
drag, startPoint x: 80, startPoint y: 406, endPoint x: 103, endPoint y: 528, distance: 123.9
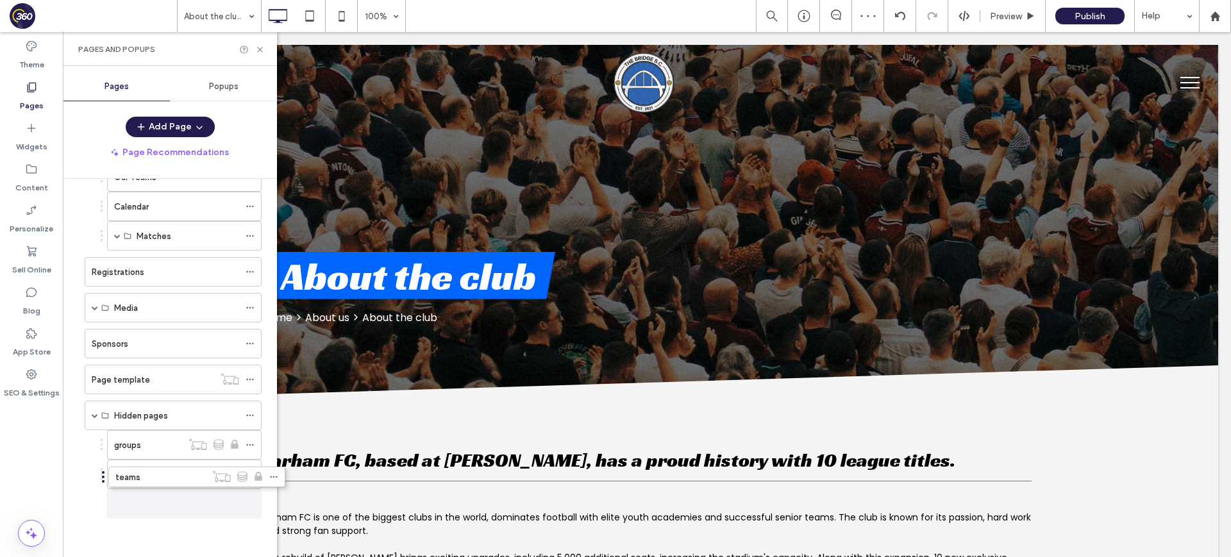
scroll to position [317, 0]
drag, startPoint x: 78, startPoint y: 407, endPoint x: 98, endPoint y: 520, distance: 114.6
click at [252, 414] on icon at bounding box center [250, 415] width 9 height 9
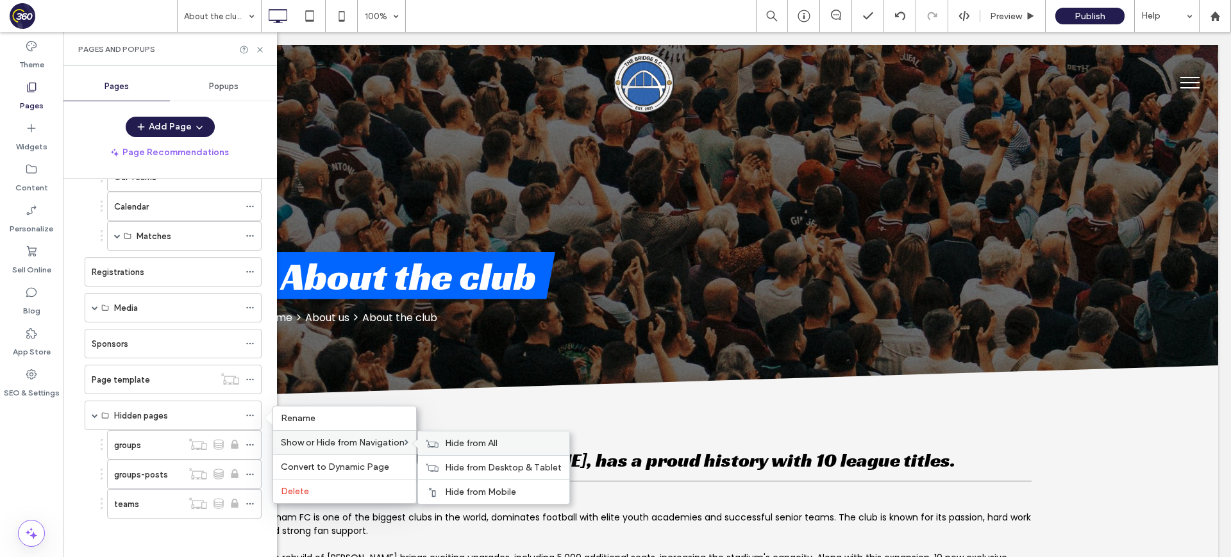
click at [463, 448] on span "Hide from All" at bounding box center [471, 443] width 53 height 11
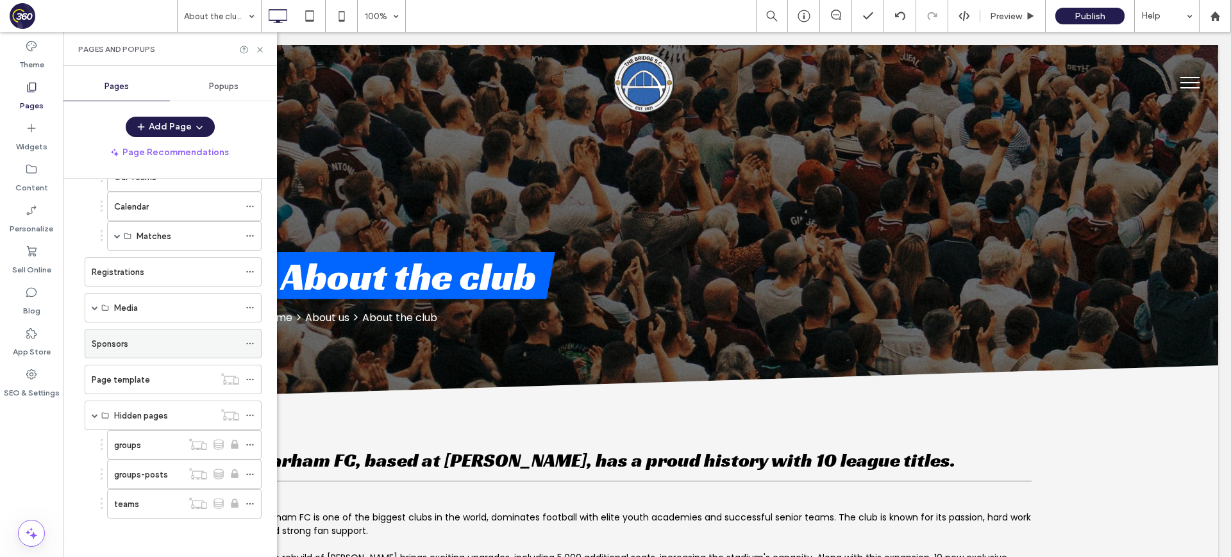
click at [95, 417] on span at bounding box center [95, 415] width 6 height 6
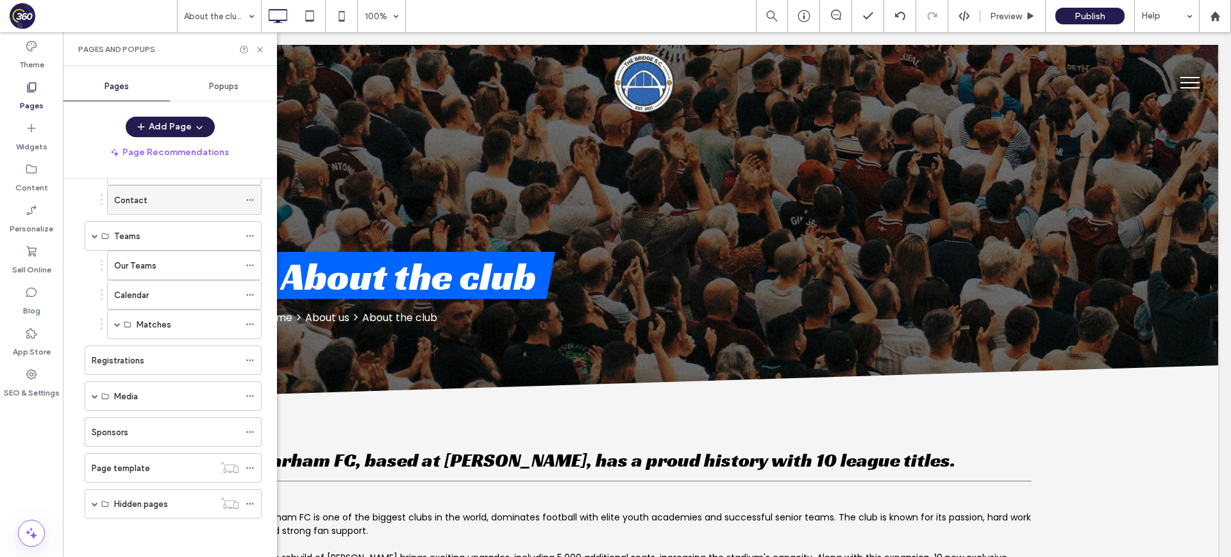
scroll to position [0, 0]
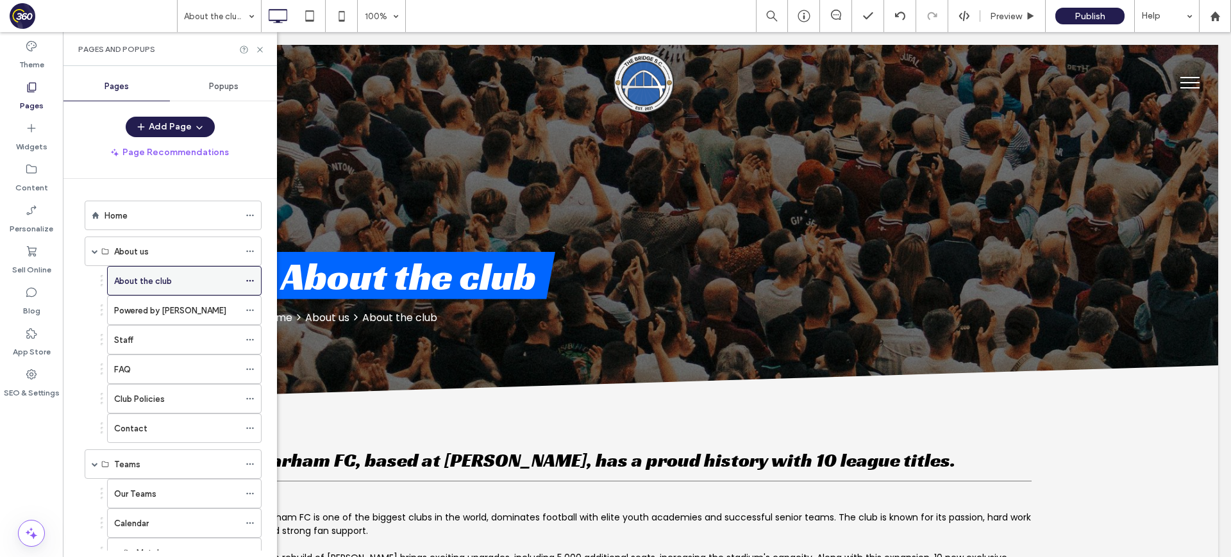
click at [246, 277] on icon at bounding box center [250, 280] width 9 height 9
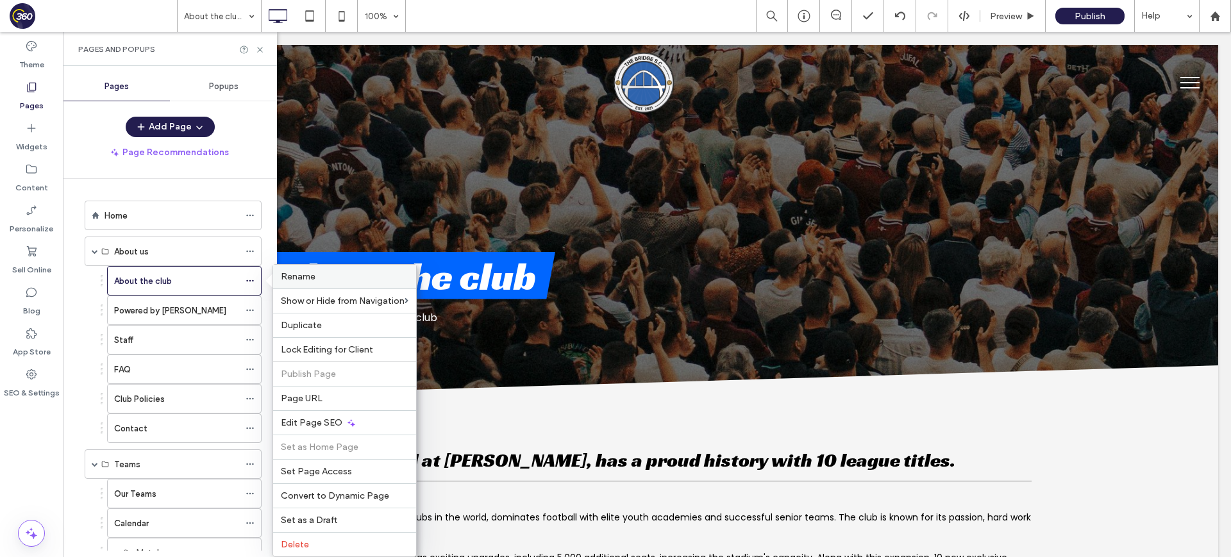
click at [305, 276] on span "Rename" at bounding box center [298, 276] width 35 height 11
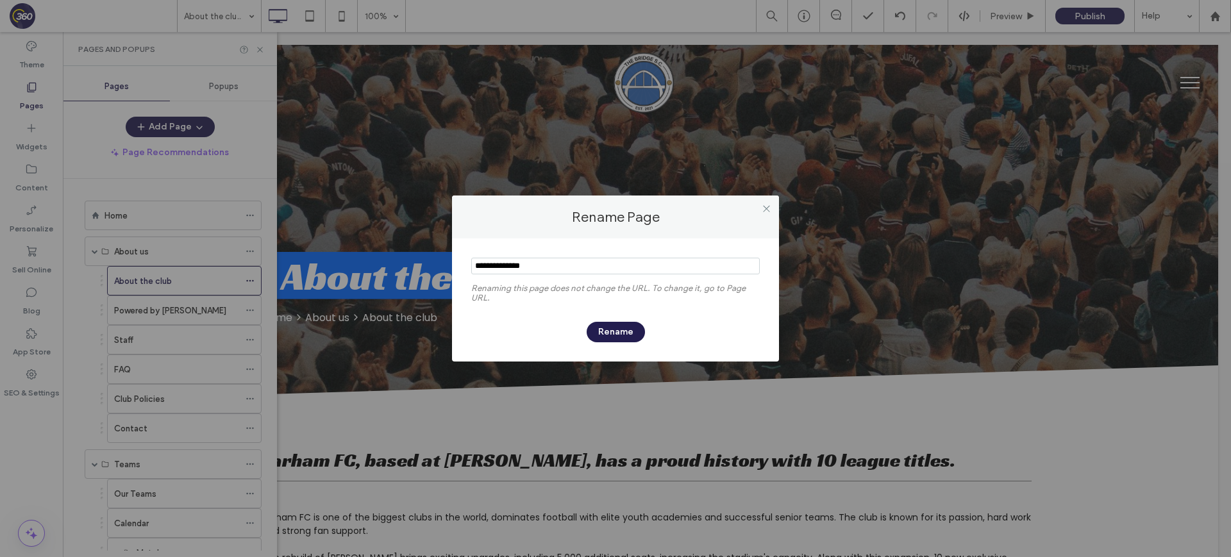
click at [533, 263] on input "notEmpty" at bounding box center [615, 266] width 289 height 17
type input "**********"
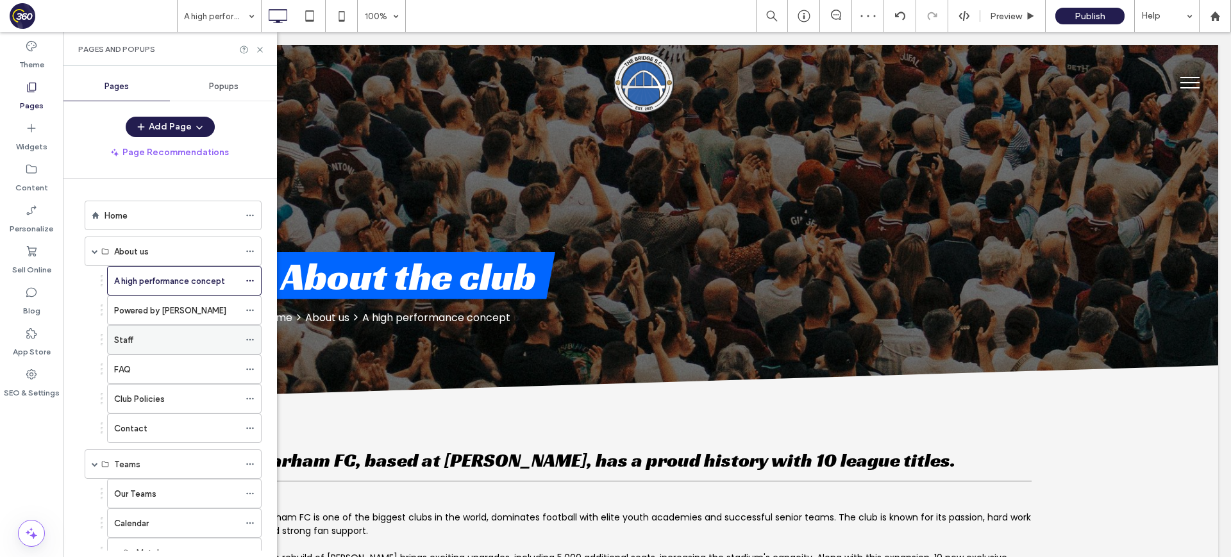
click at [246, 342] on icon at bounding box center [250, 339] width 9 height 9
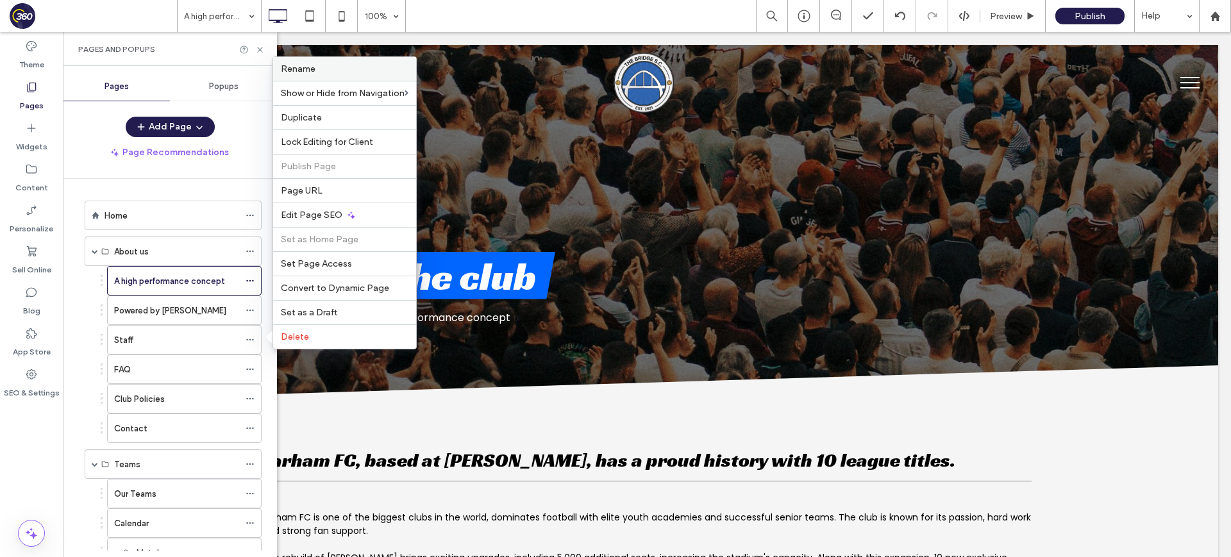
click at [362, 60] on div "Rename" at bounding box center [344, 69] width 143 height 24
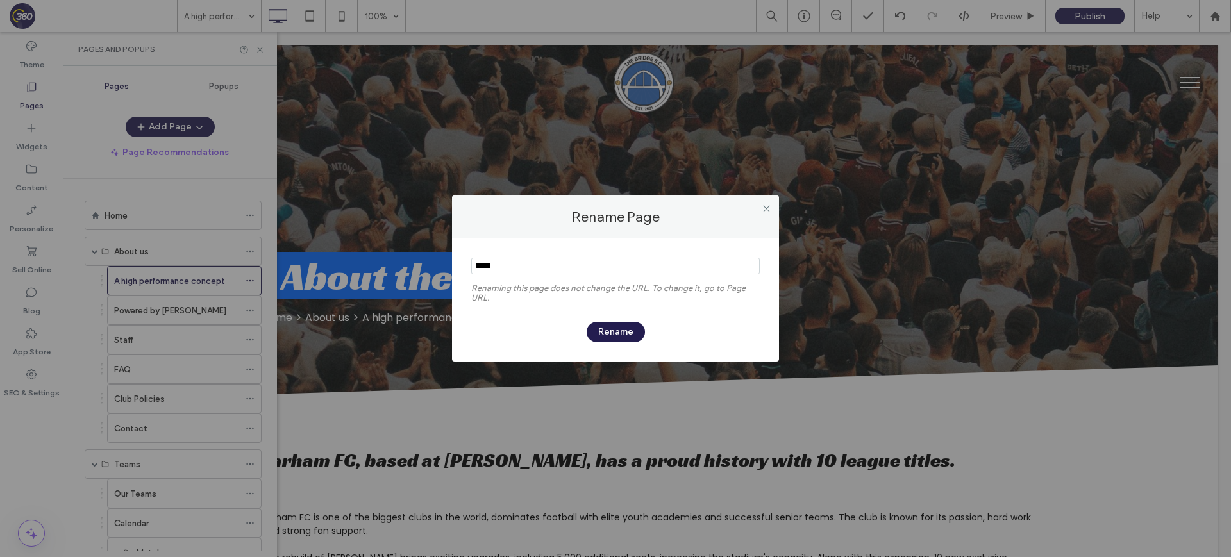
click at [519, 265] on input "notEmpty" at bounding box center [615, 266] width 289 height 17
type input "*********"
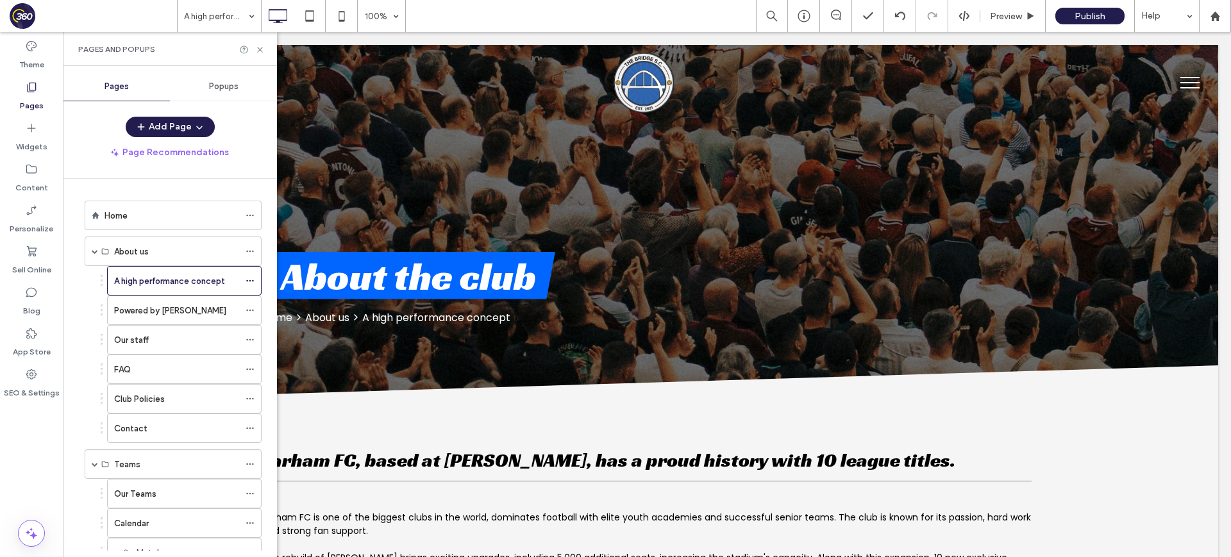
click at [210, 308] on div "Powered by Valencia CF" at bounding box center [176, 310] width 125 height 13
click at [261, 47] on use at bounding box center [259, 49] width 5 height 5
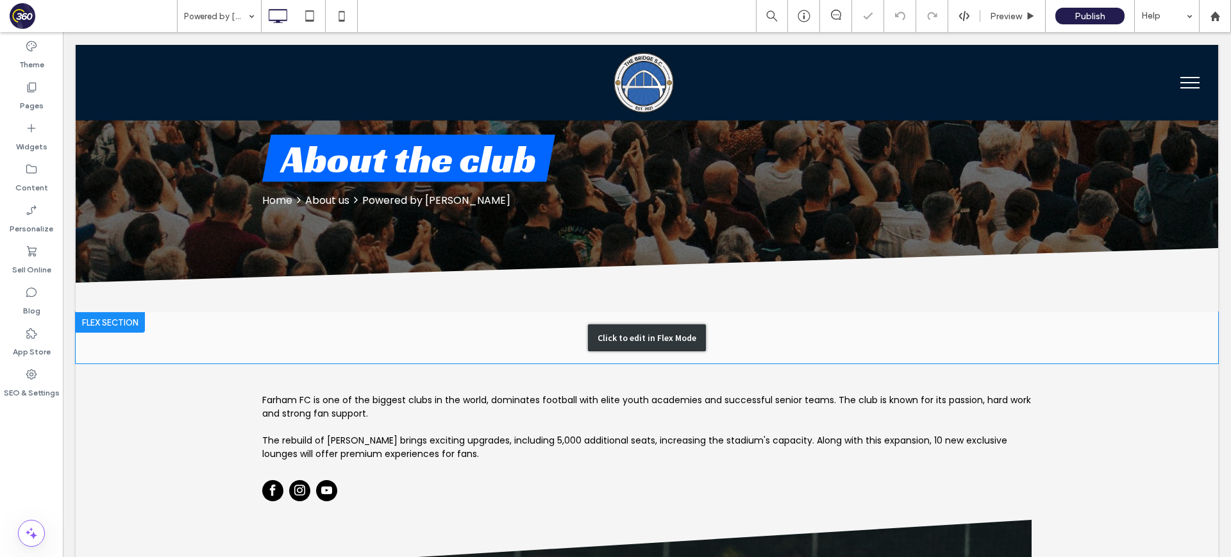
scroll to position [120, 0]
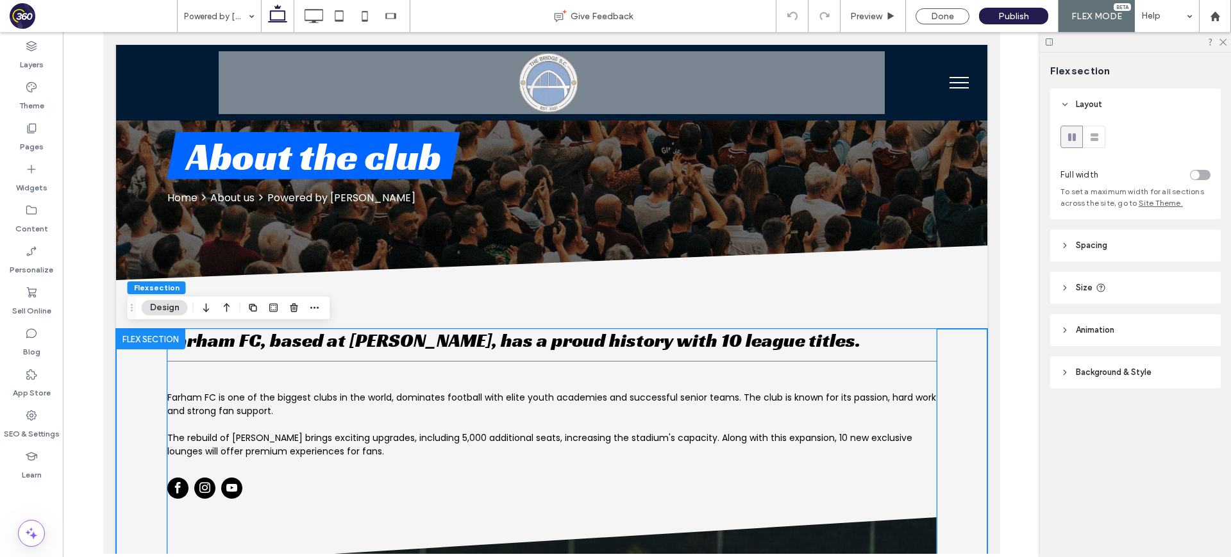
click at [215, 492] on div at bounding box center [204, 490] width 75 height 24
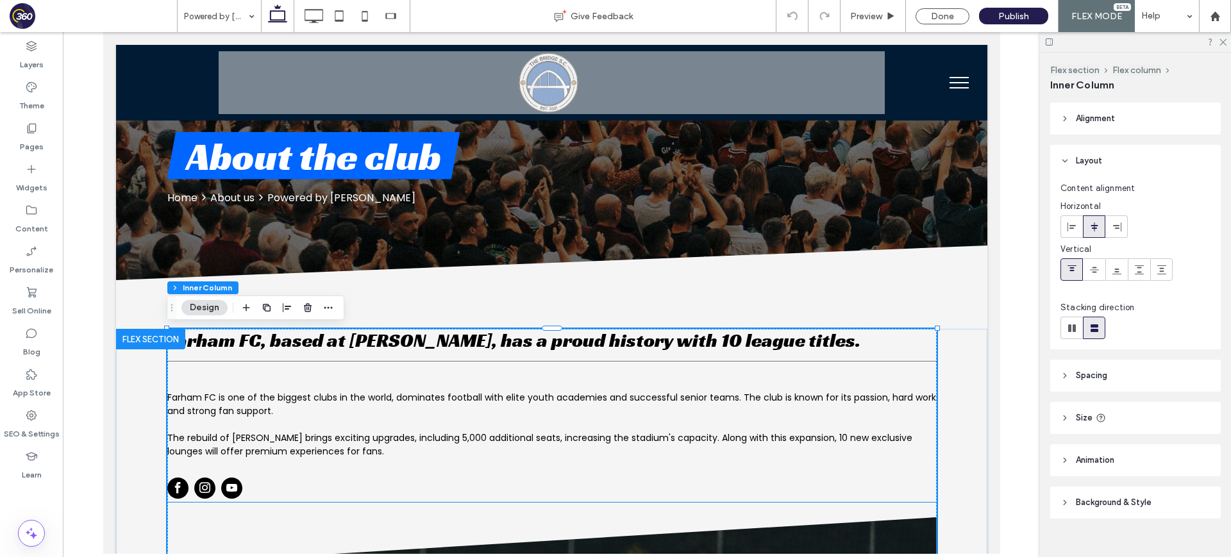
click at [206, 488] on div at bounding box center [204, 490] width 75 height 24
click at [199, 484] on div at bounding box center [204, 490] width 75 height 24
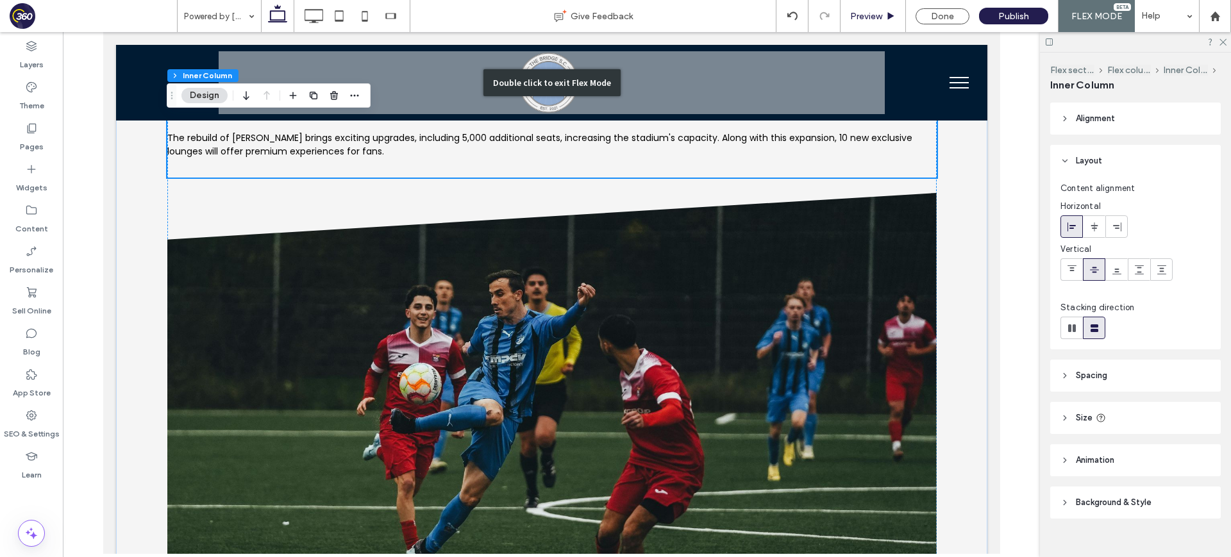
scroll to position [489, 0]
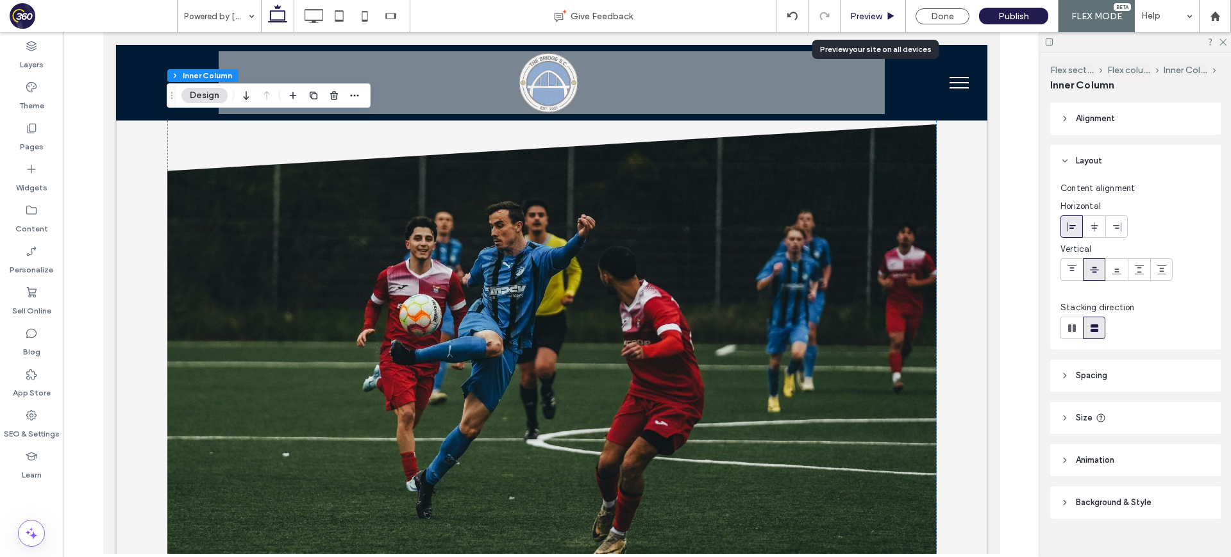
click at [869, 19] on span "Preview" at bounding box center [866, 16] width 32 height 11
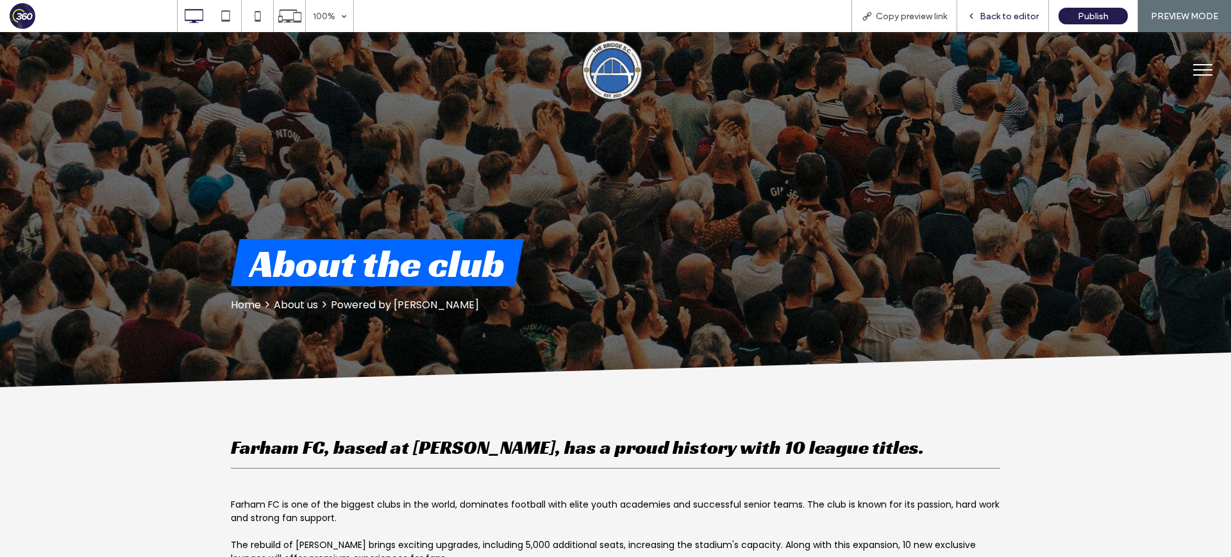
click at [989, 21] on span "Back to editor" at bounding box center [1009, 16] width 59 height 11
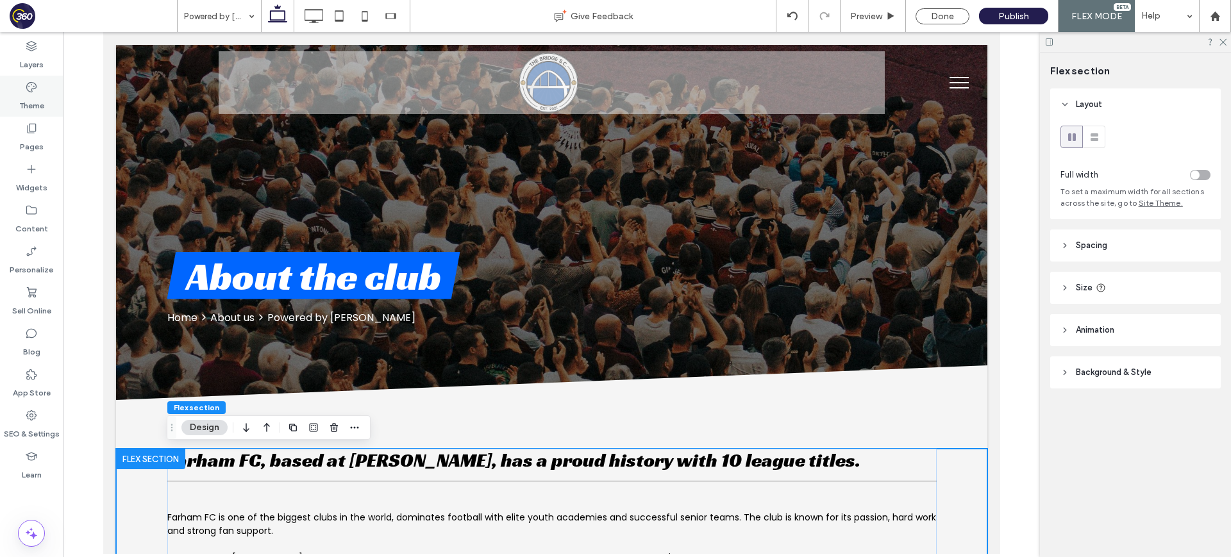
click at [35, 94] on label "Theme" at bounding box center [31, 103] width 25 height 18
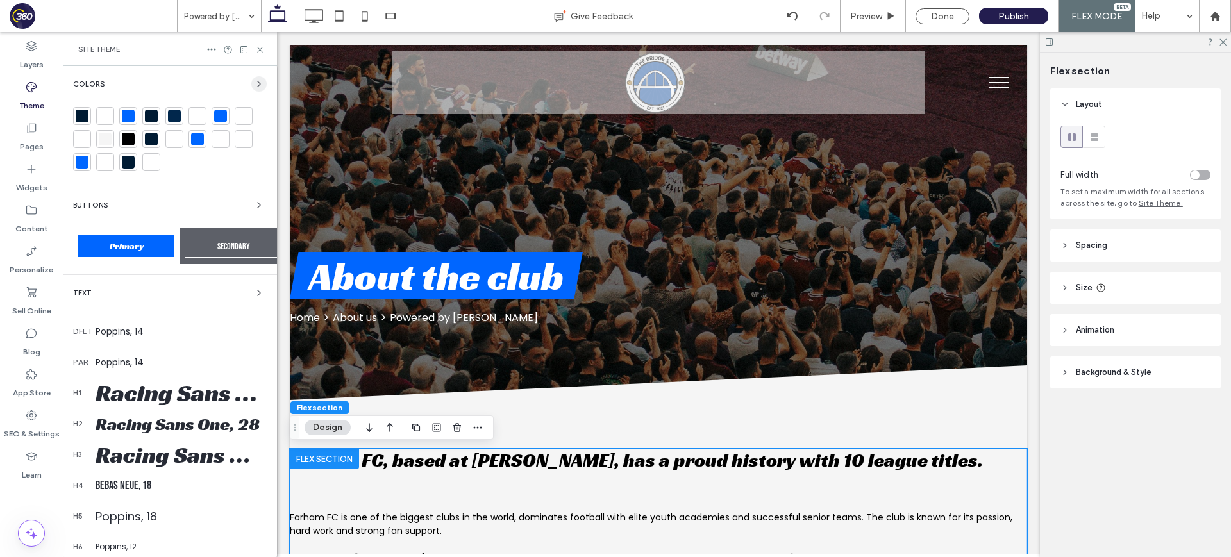
click at [251, 83] on span "button" at bounding box center [258, 83] width 15 height 15
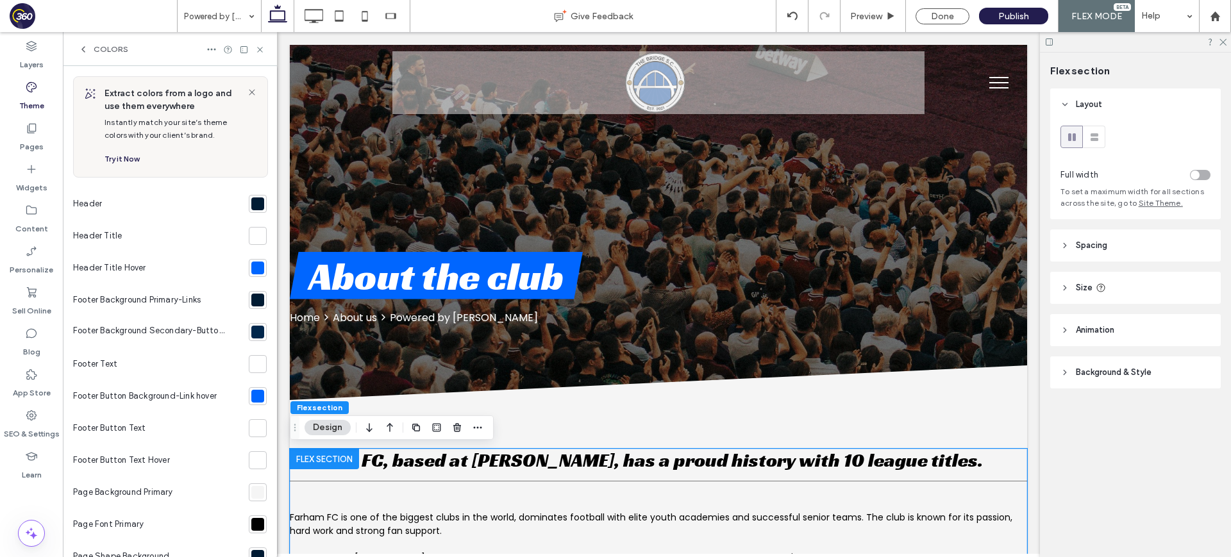
click at [251, 201] on div at bounding box center [257, 203] width 13 height 13
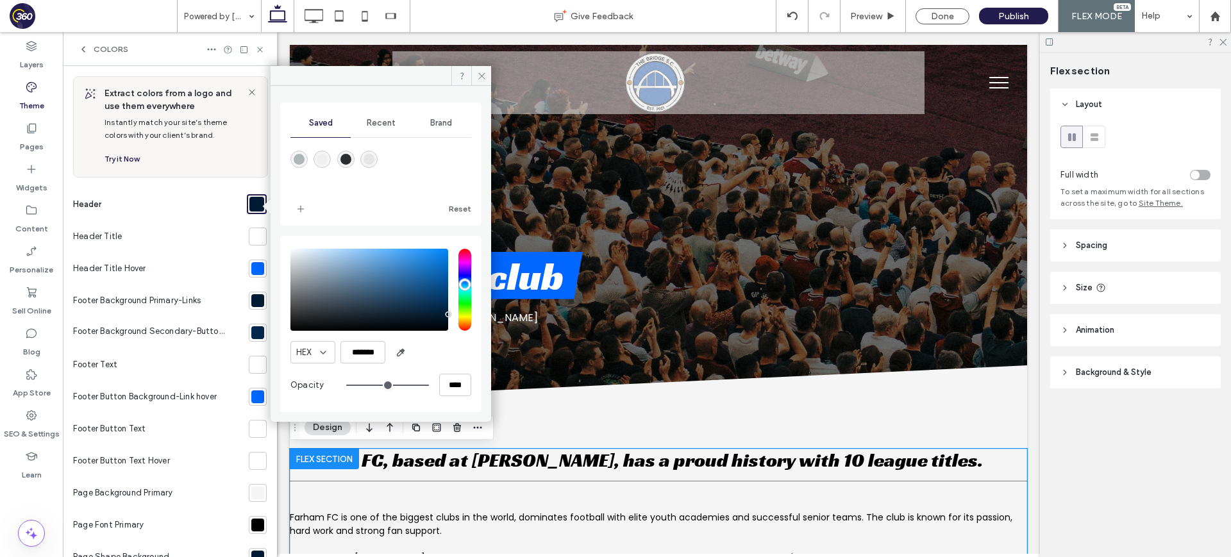
click at [424, 116] on div "Brand" at bounding box center [441, 123] width 60 height 28
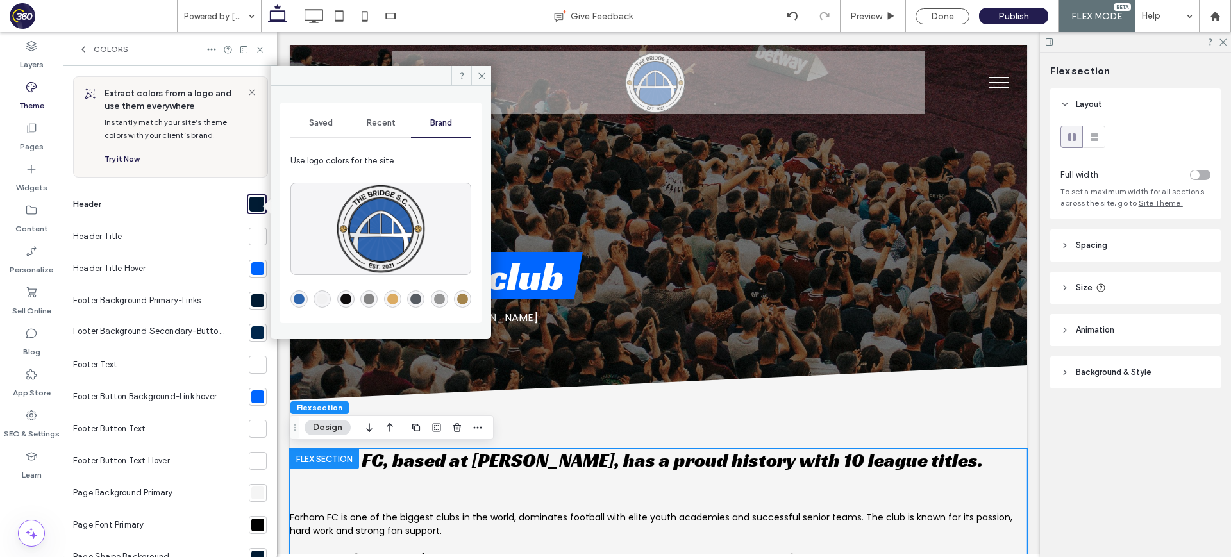
click at [294, 299] on div "rgba(46,102,174,1)" at bounding box center [299, 299] width 11 height 11
click at [251, 266] on div at bounding box center [257, 268] width 13 height 13
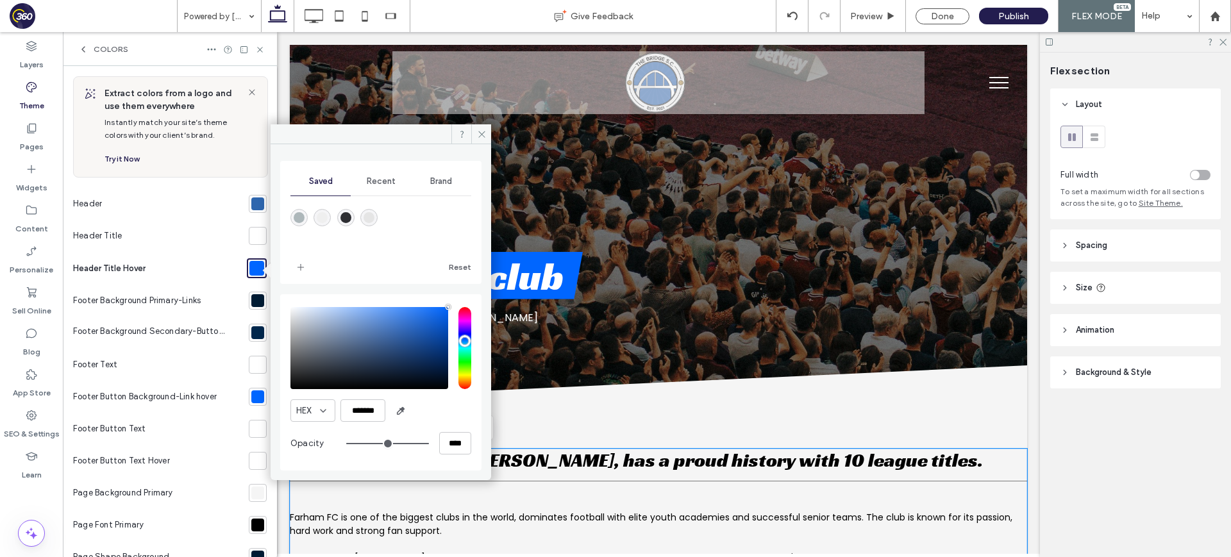
click at [424, 181] on div "Brand" at bounding box center [441, 181] width 60 height 28
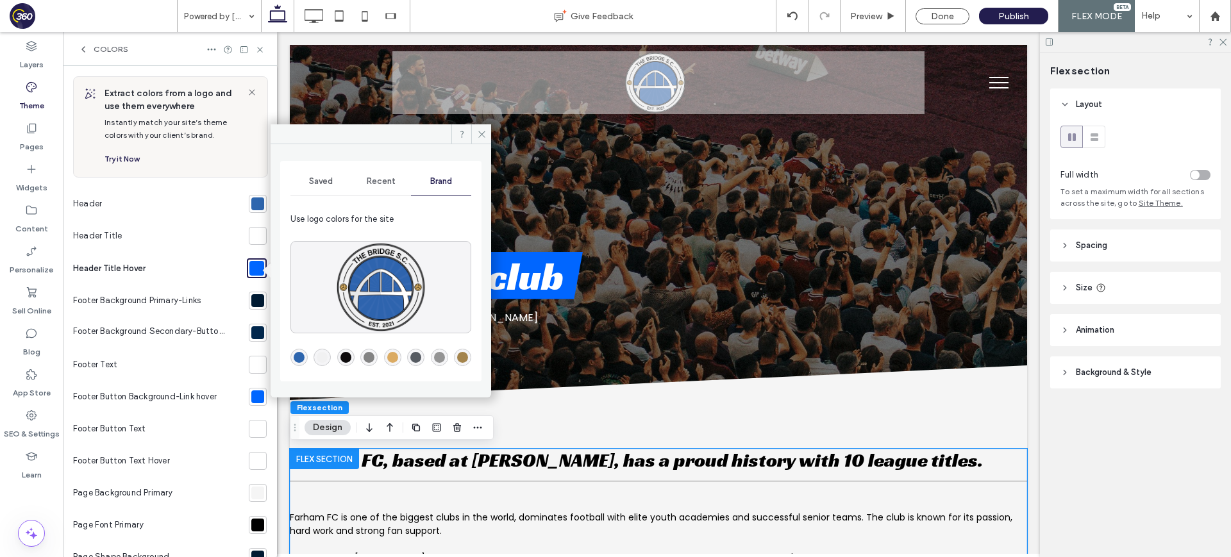
click at [393, 358] on div "rgba(219,171,99,1)" at bounding box center [392, 357] width 11 height 11
click at [251, 300] on div at bounding box center [257, 300] width 13 height 13
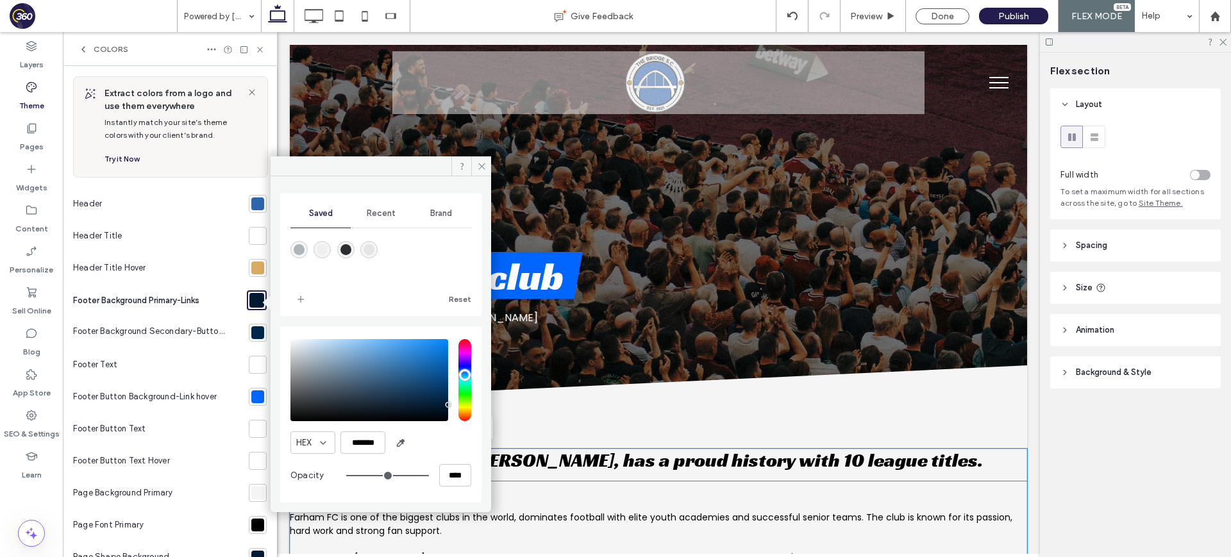
click at [452, 209] on span "Brand" at bounding box center [441, 213] width 22 height 10
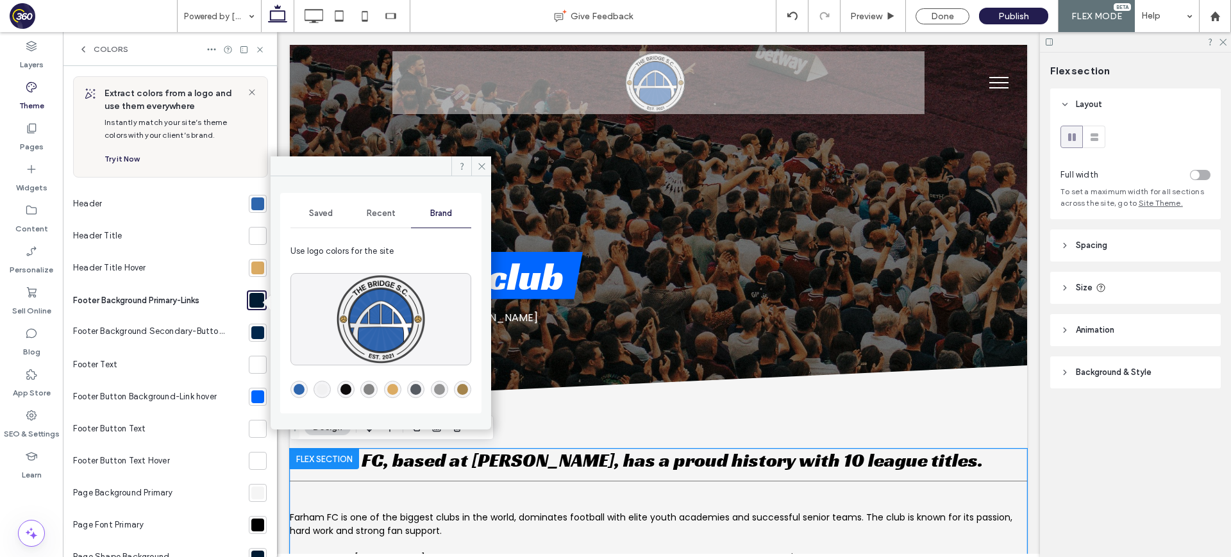
click at [298, 387] on div "rgba(46,102,174,1)" at bounding box center [299, 389] width 11 height 11
click at [253, 333] on div at bounding box center [257, 332] width 13 height 13
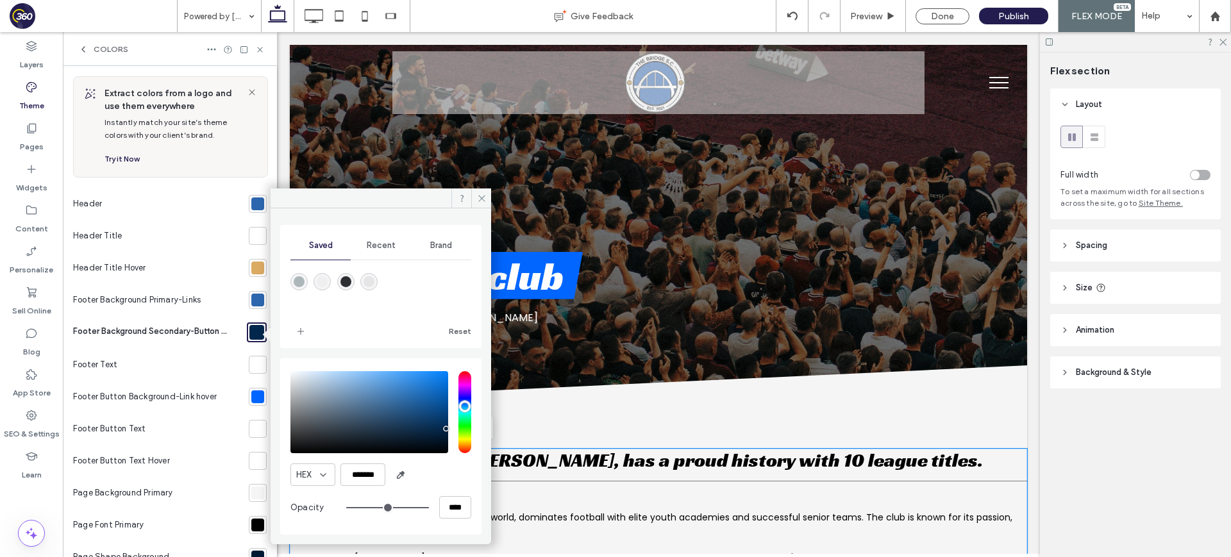
click at [426, 244] on div "Brand" at bounding box center [441, 245] width 60 height 28
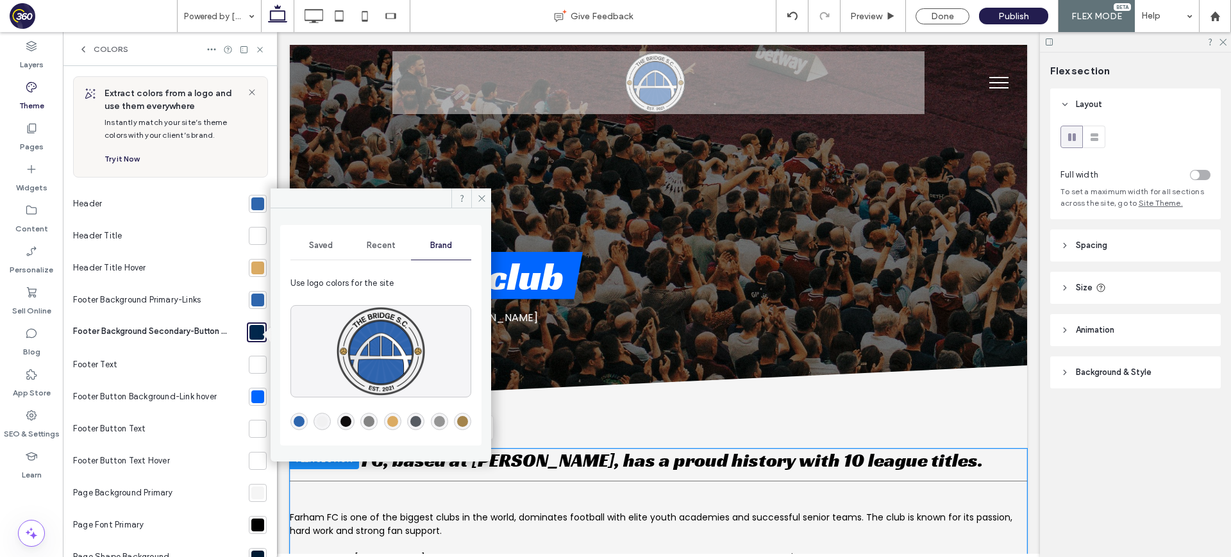
click at [324, 247] on span "Saved" at bounding box center [321, 245] width 24 height 10
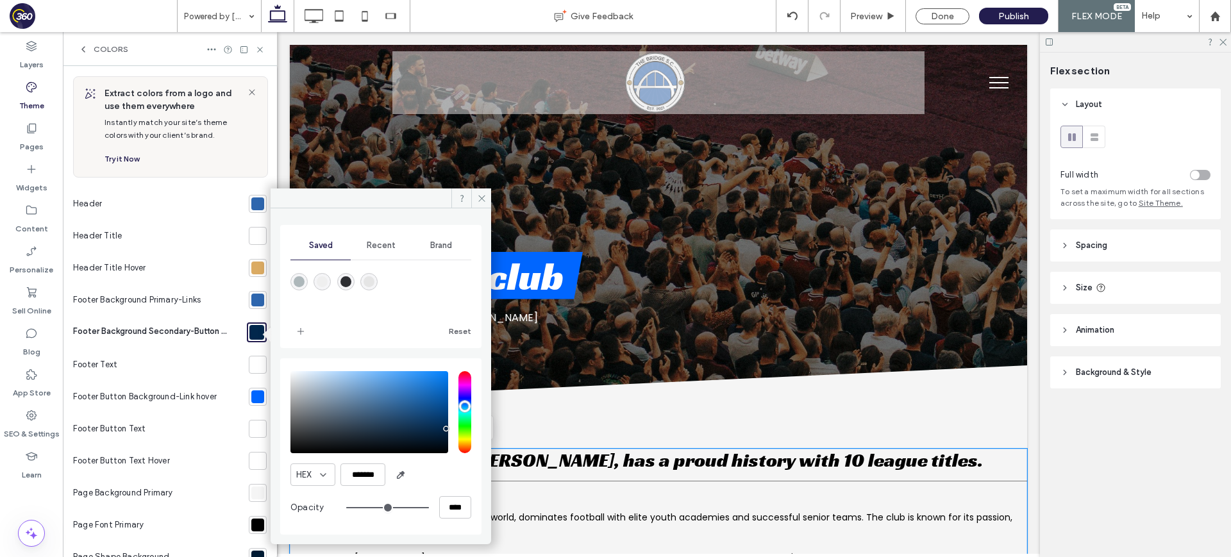
drag, startPoint x: 442, startPoint y: 241, endPoint x: 429, endPoint y: 247, distance: 14.9
click at [438, 243] on span "Brand" at bounding box center [441, 245] width 22 height 10
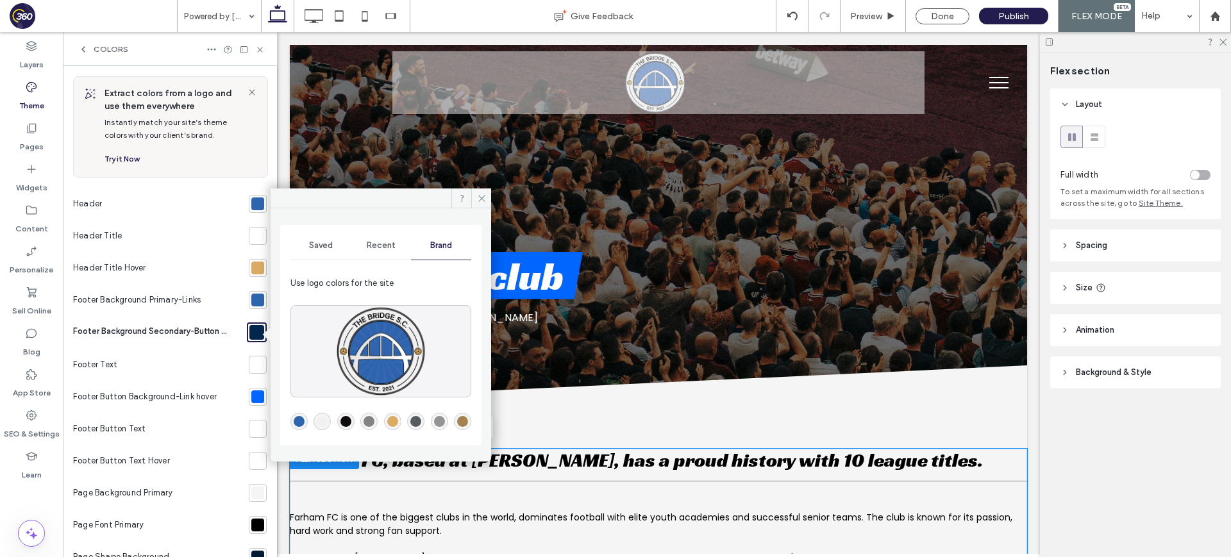
click at [301, 424] on div "rgba(46,102,174,1)" at bounding box center [299, 421] width 11 height 11
